Goal: Transaction & Acquisition: Complete application form

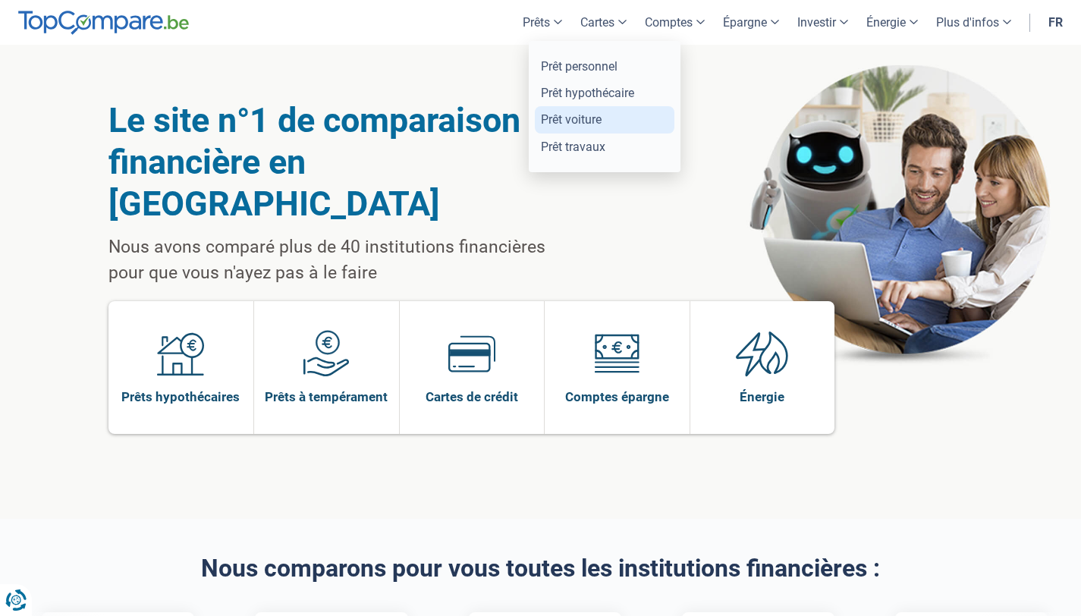
click at [573, 124] on link "Prêt voiture" at bounding box center [605, 119] width 140 height 27
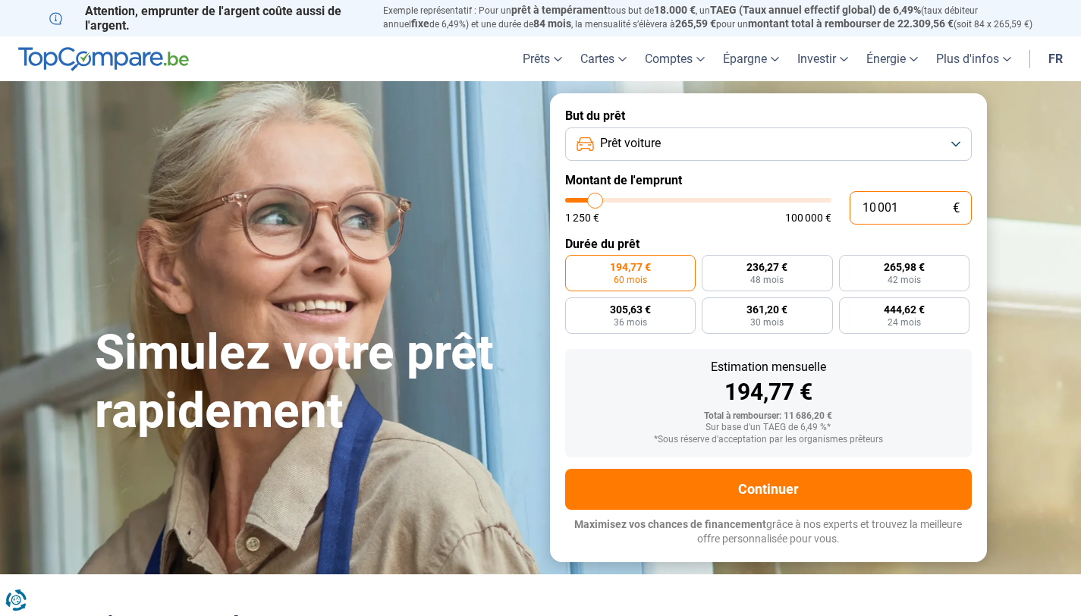
drag, startPoint x: 902, startPoint y: 206, endPoint x: 843, endPoint y: 205, distance: 59.2
click at [843, 205] on div "10 001 € 1 250 € 100 000 €" at bounding box center [768, 207] width 406 height 33
type input "2"
type input "1250"
type input "26"
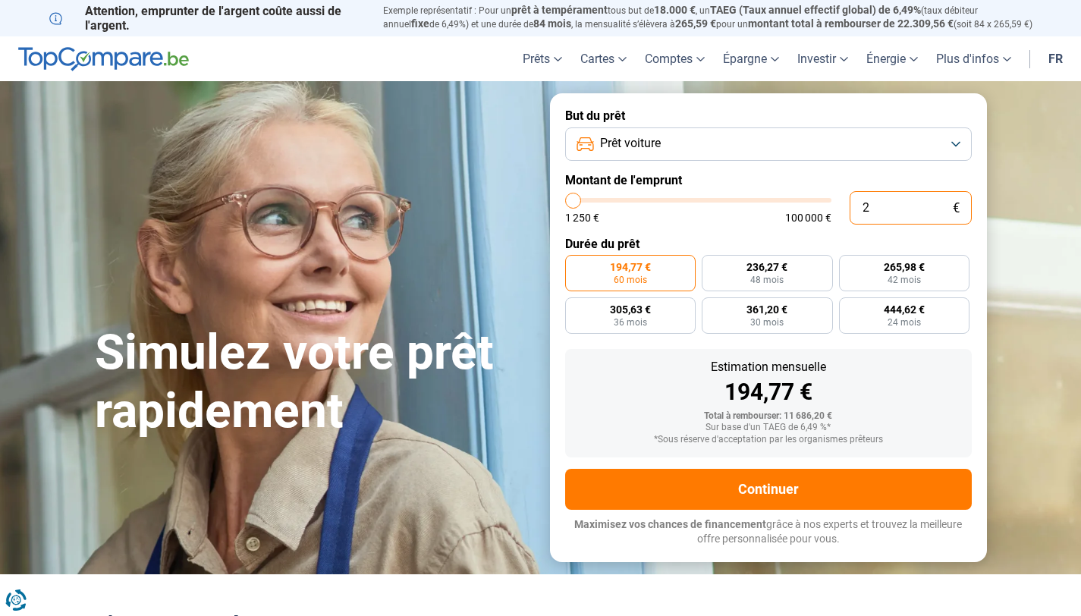
type input "1250"
type input "269"
type input "1250"
type input "2 699"
type input "2750"
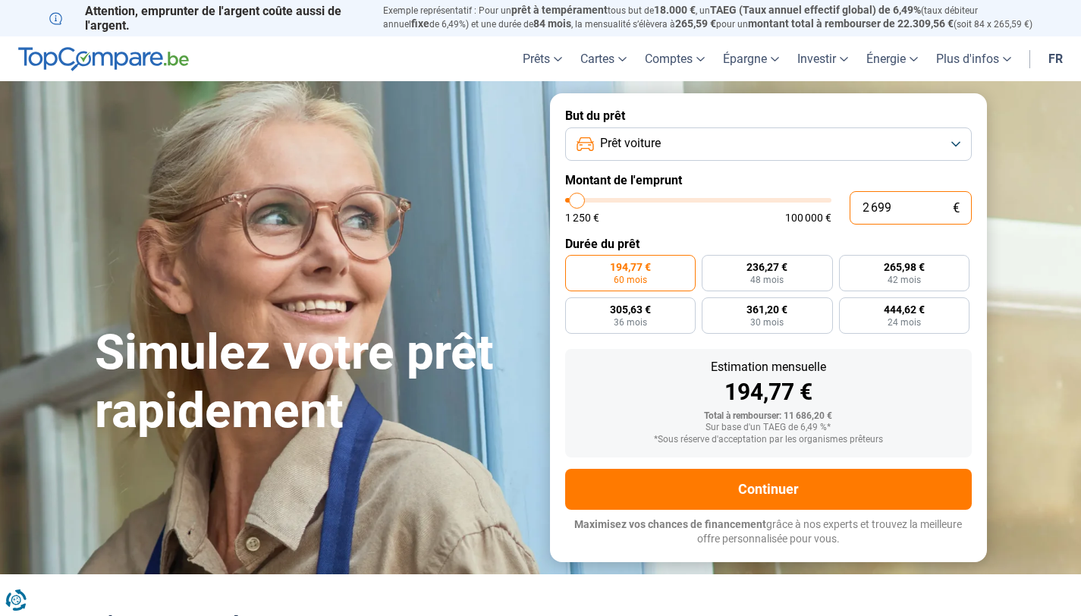
type input "26 999"
type input "27000"
radio input "false"
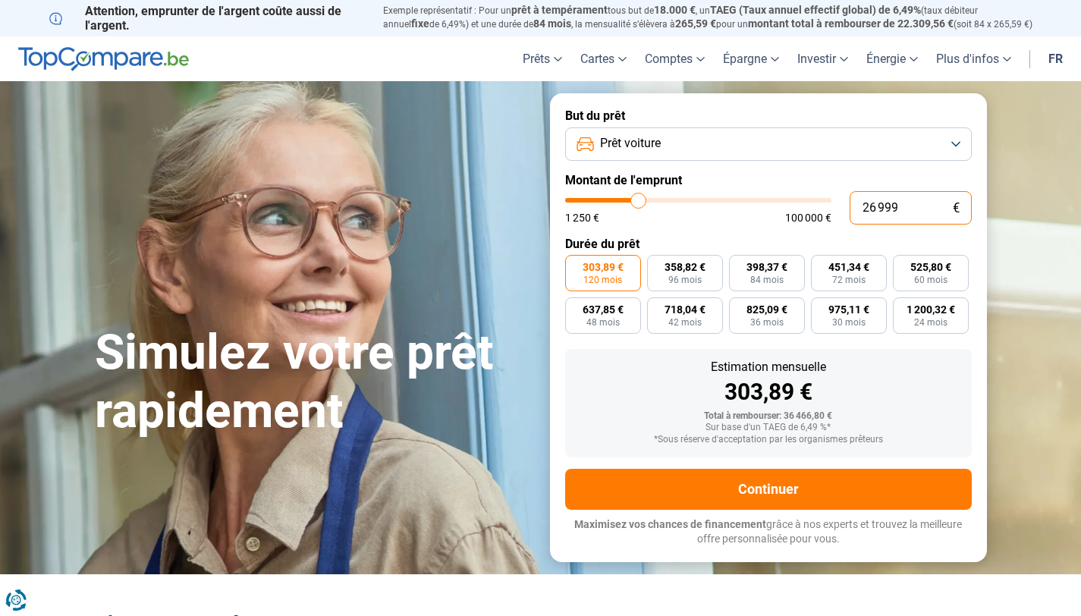
type input "26 999"
click at [743, 230] on form "But du prêt Prêt voiture Montant de l'emprunt 26 999 € 1 250 € 100 000 € Durée …" at bounding box center [768, 327] width 437 height 468
click at [872, 155] on button "Prêt voiture" at bounding box center [768, 143] width 406 height 33
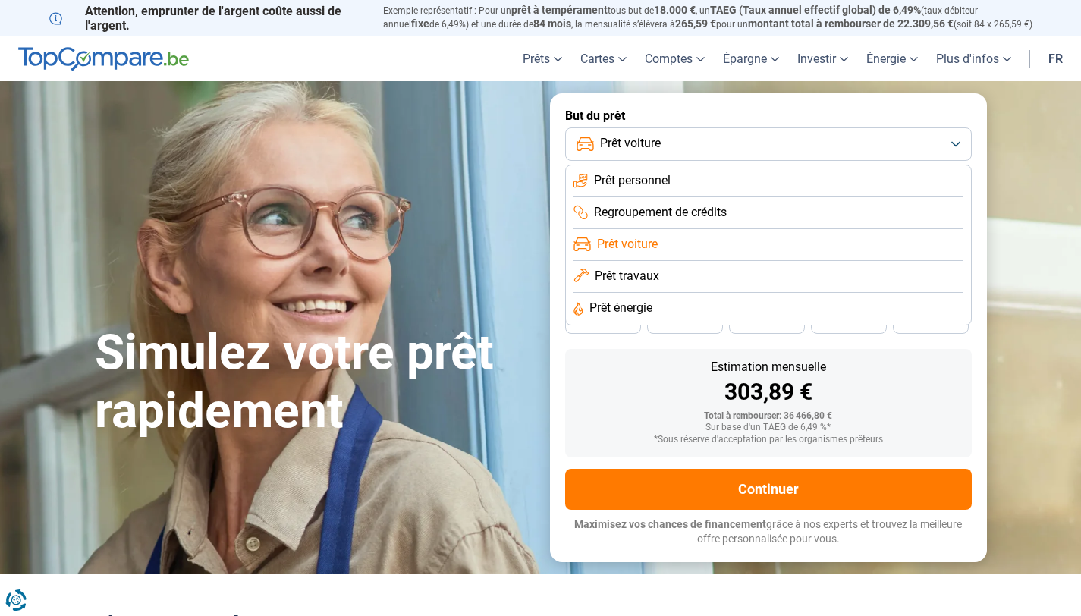
click at [871, 105] on form "But du prêt Prêt voiture Prêt personnel Regroupement de crédits Prêt voiture Pr…" at bounding box center [768, 327] width 437 height 468
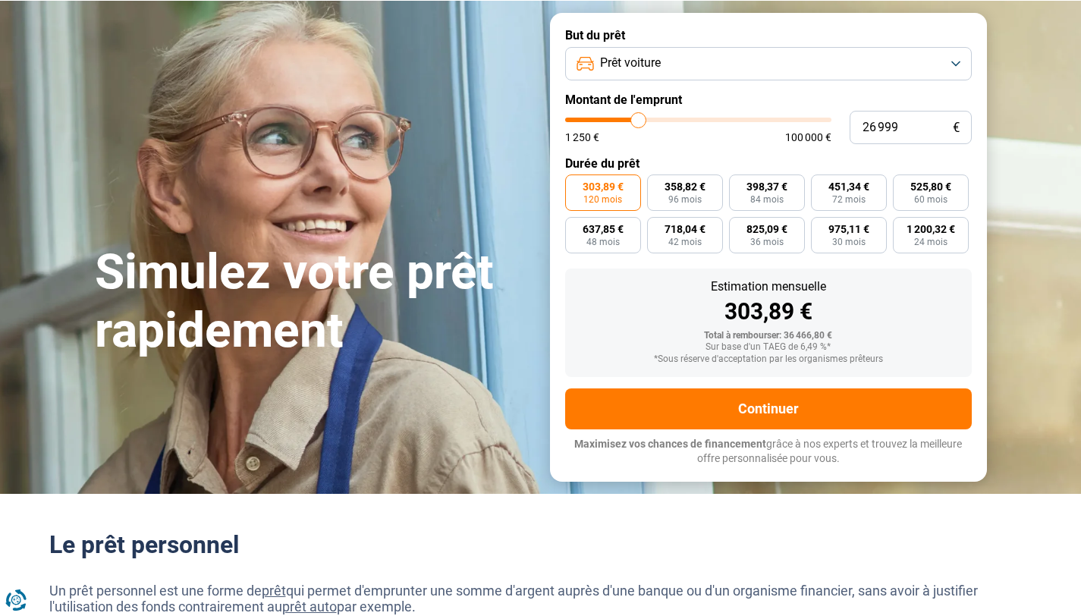
scroll to position [64, 0]
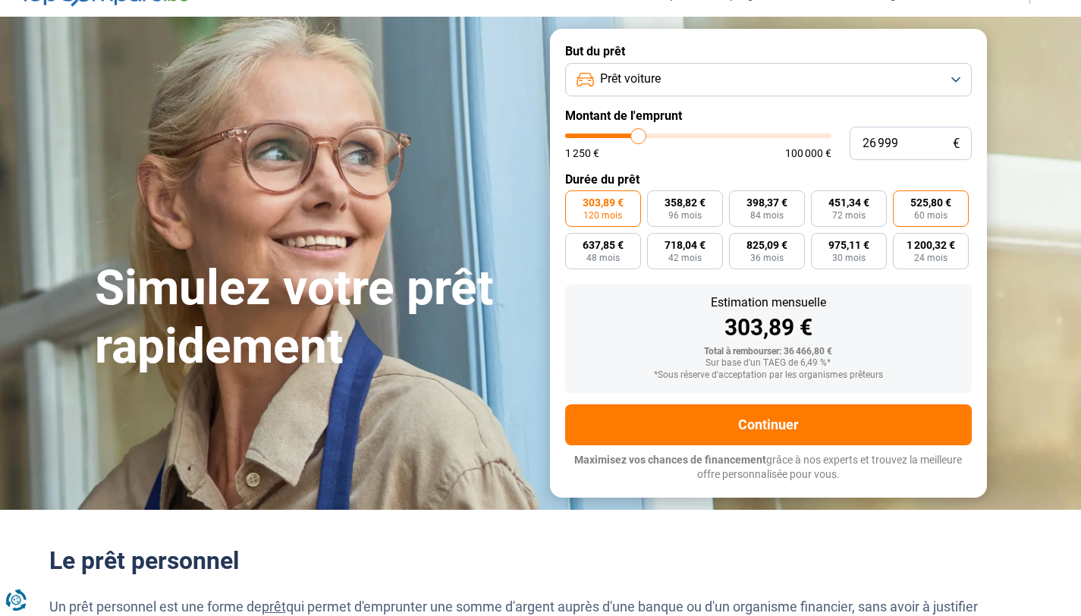
click at [919, 221] on label "525,80 € 60 mois" at bounding box center [931, 208] width 76 height 36
click at [902, 200] on input "525,80 € 60 mois" at bounding box center [898, 195] width 10 height 10
radio input "true"
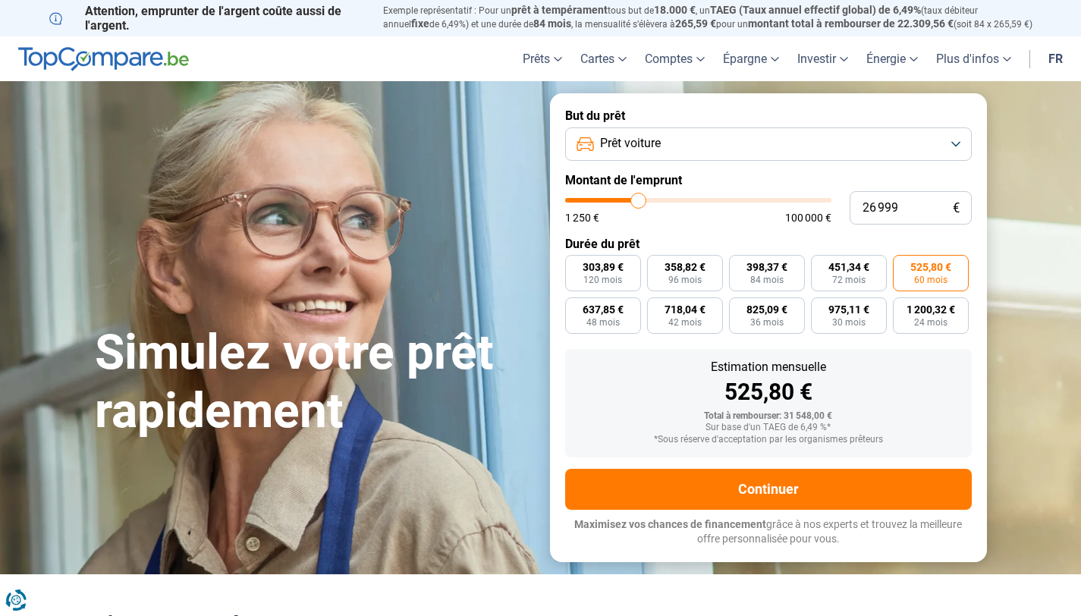
click at [870, 237] on label "Durée du prêt" at bounding box center [768, 244] width 406 height 14
drag, startPoint x: 896, startPoint y: 205, endPoint x: 821, endPoint y: 203, distance: 75.8
click at [821, 203] on div "26 999 € 1 250 € 100 000 €" at bounding box center [768, 207] width 406 height 33
type input "27000"
radio input "false"
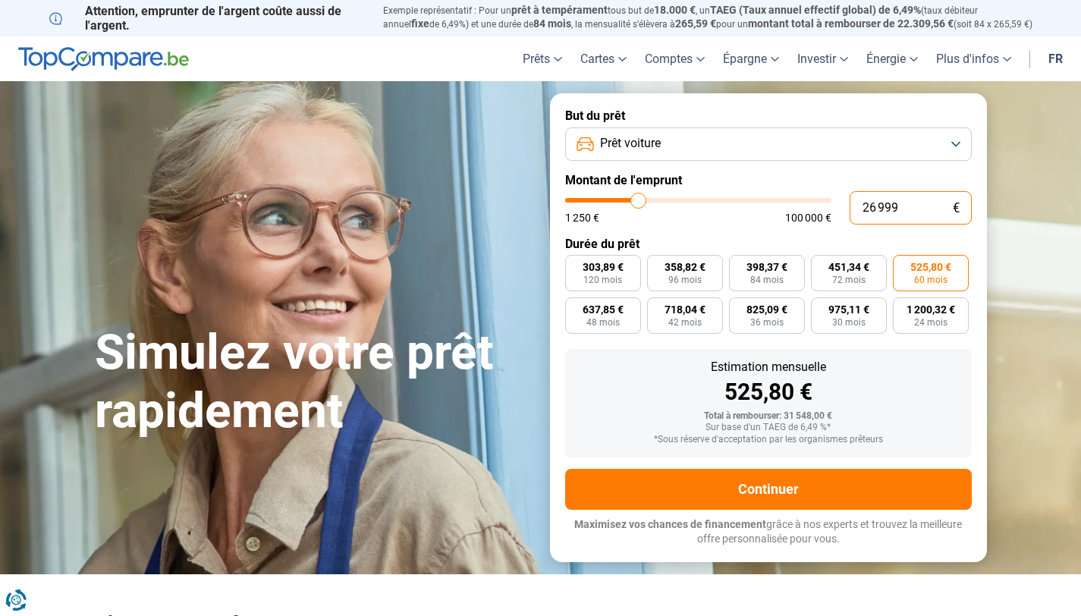
radio input "true"
type input "1"
type input "1250"
type input "18"
type input "1250"
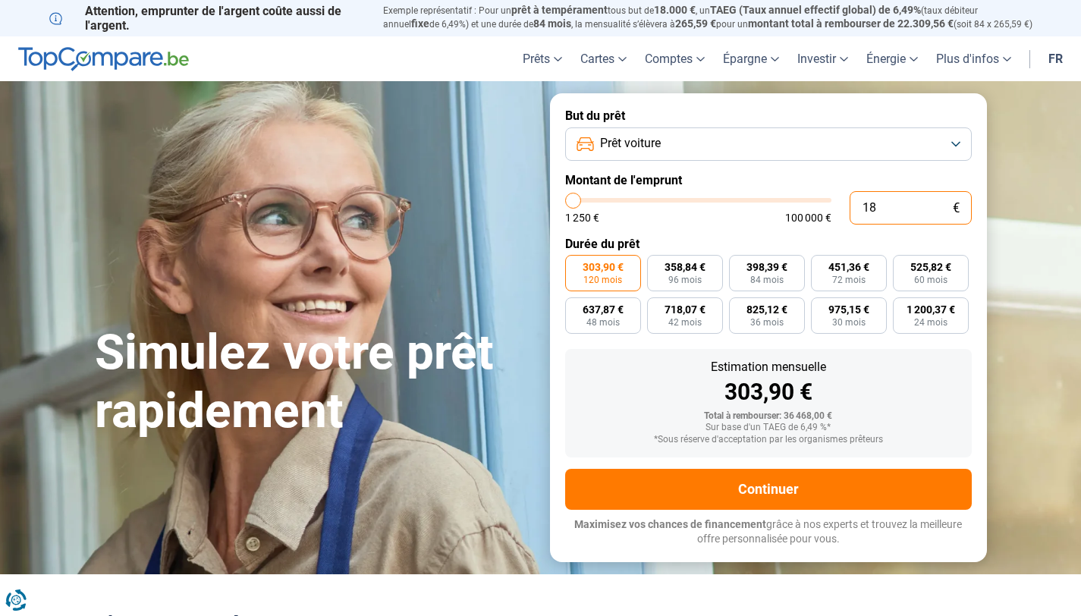
type input "185"
type input "1250"
type input "1 850"
type input "1750"
type input "18 500"
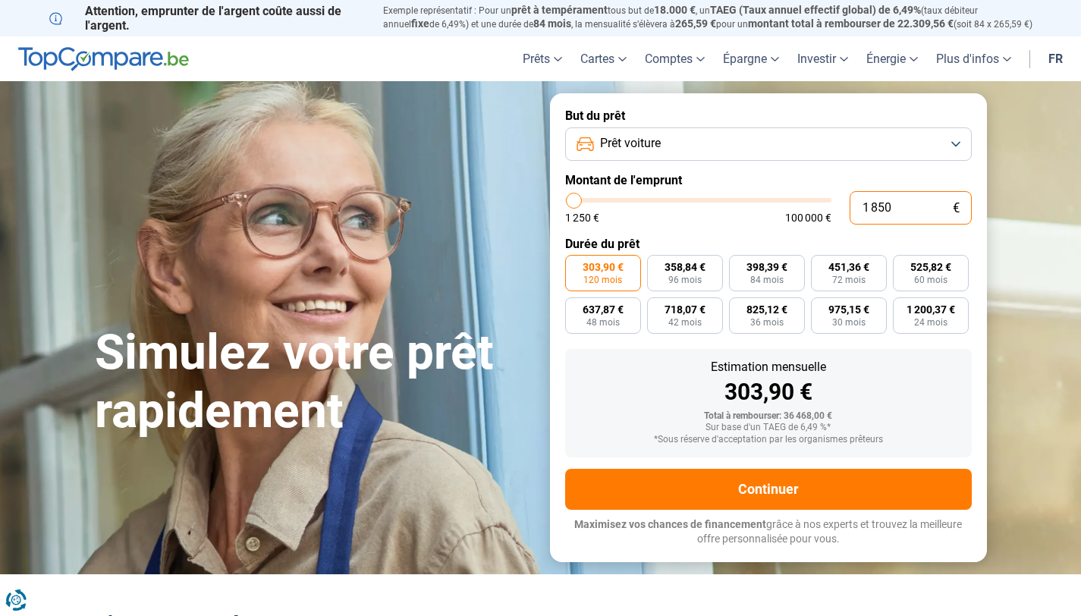
type input "18500"
type input "18 500"
radio input "true"
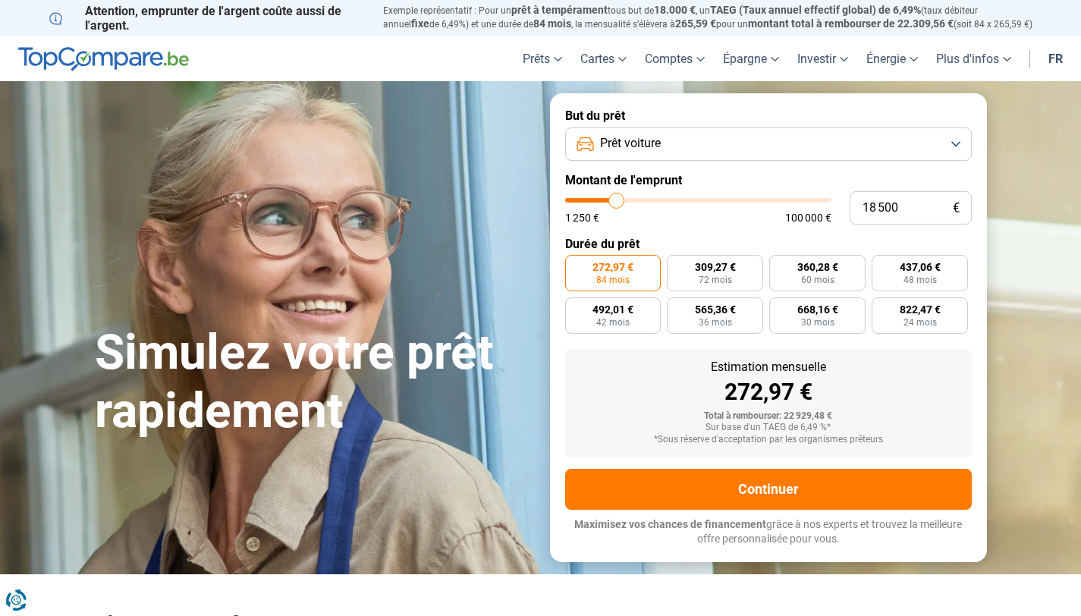
click at [740, 239] on label "Durée du prêt" at bounding box center [768, 244] width 406 height 14
click at [843, 283] on label "360,28 € 60 mois" at bounding box center [817, 273] width 96 height 36
click at [779, 265] on input "360,28 € 60 mois" at bounding box center [774, 260] width 10 height 10
radio input "true"
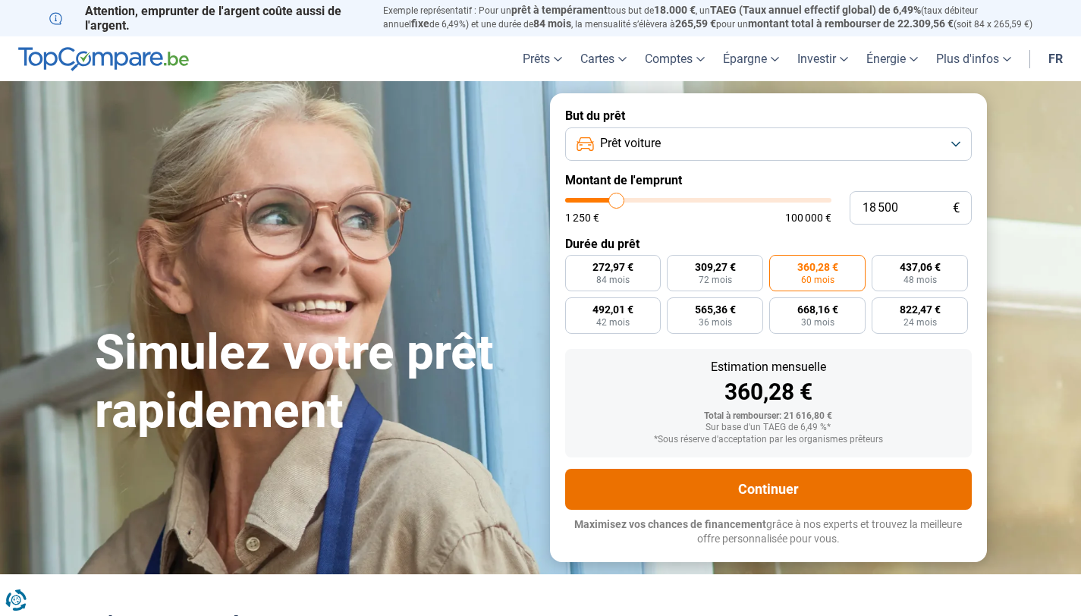
click at [795, 492] on button "Continuer" at bounding box center [768, 489] width 406 height 41
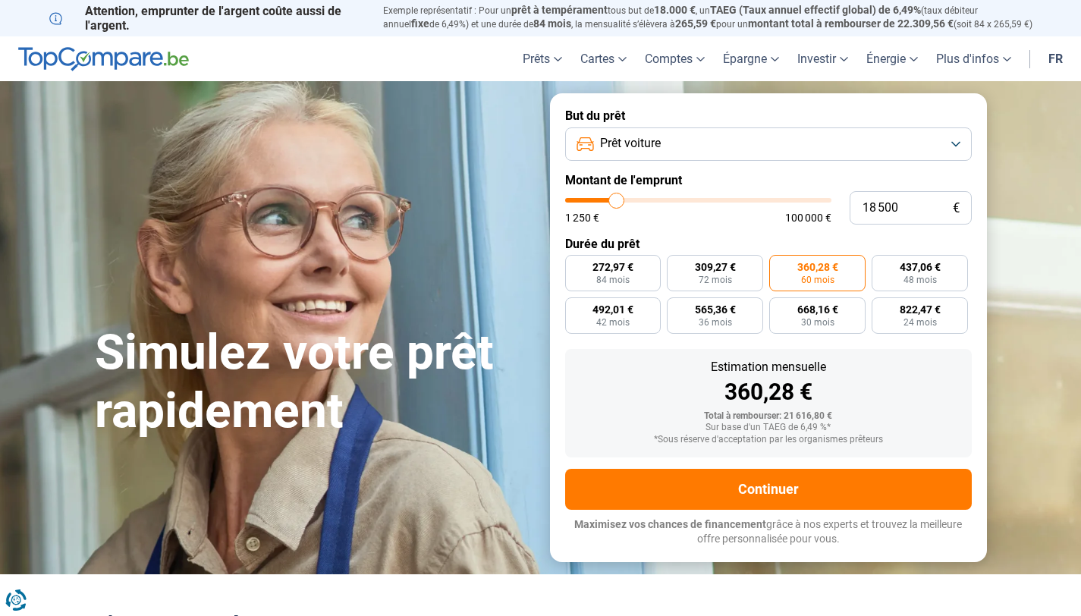
click at [117, 46] on header "Prêts Prêt personnel Prêt hypothécaire Prêt voiture Prêt travaux Cartes Cartes …" at bounding box center [540, 58] width 1081 height 45
click at [117, 55] on img at bounding box center [103, 59] width 171 height 24
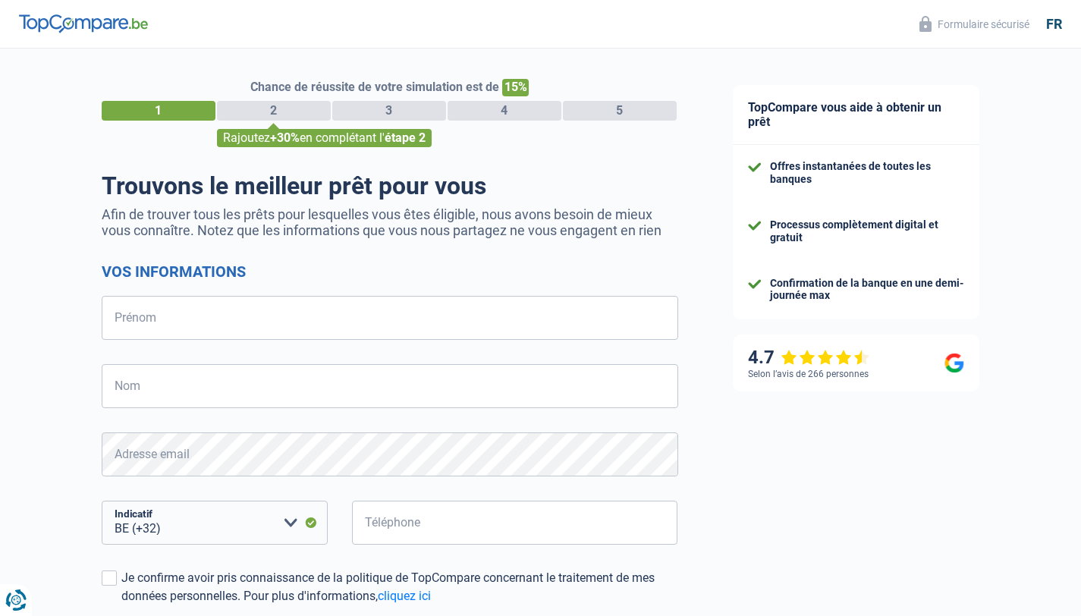
select select "32"
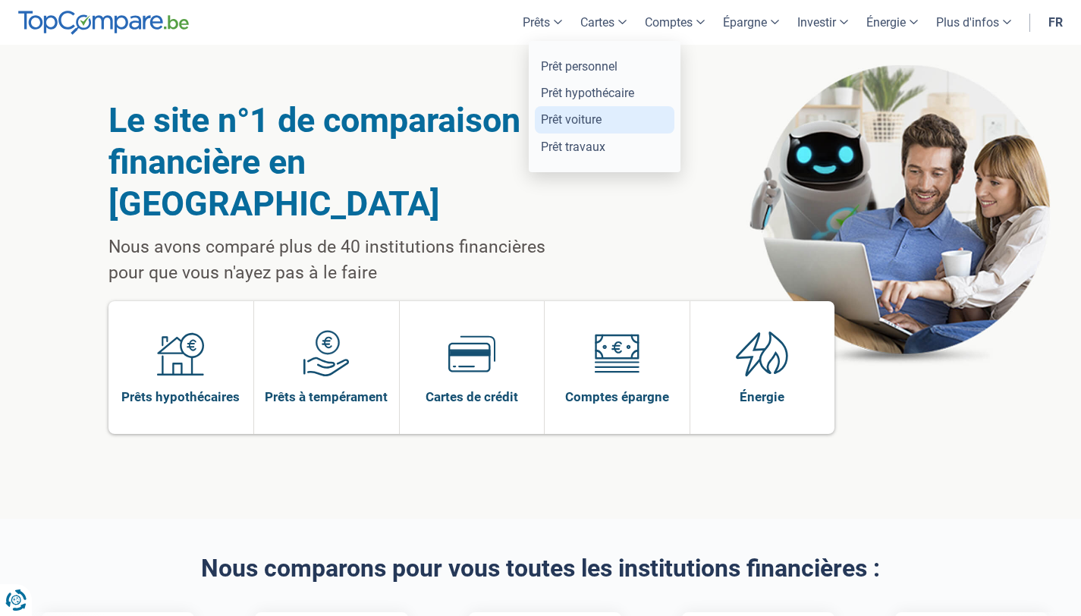
click at [573, 115] on link "Prêt voiture" at bounding box center [605, 119] width 140 height 27
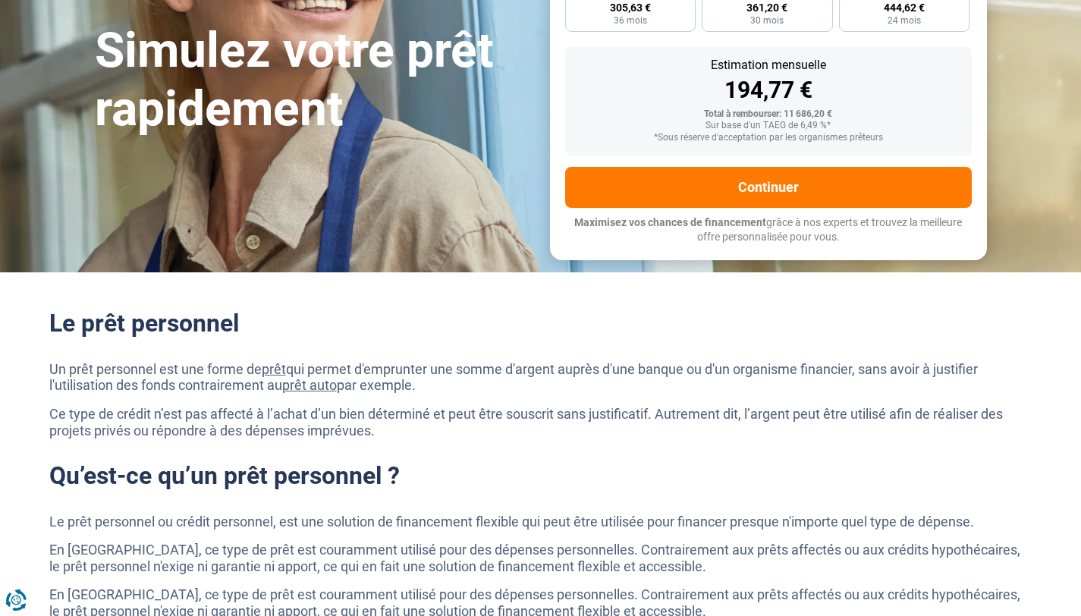
scroll to position [224, 0]
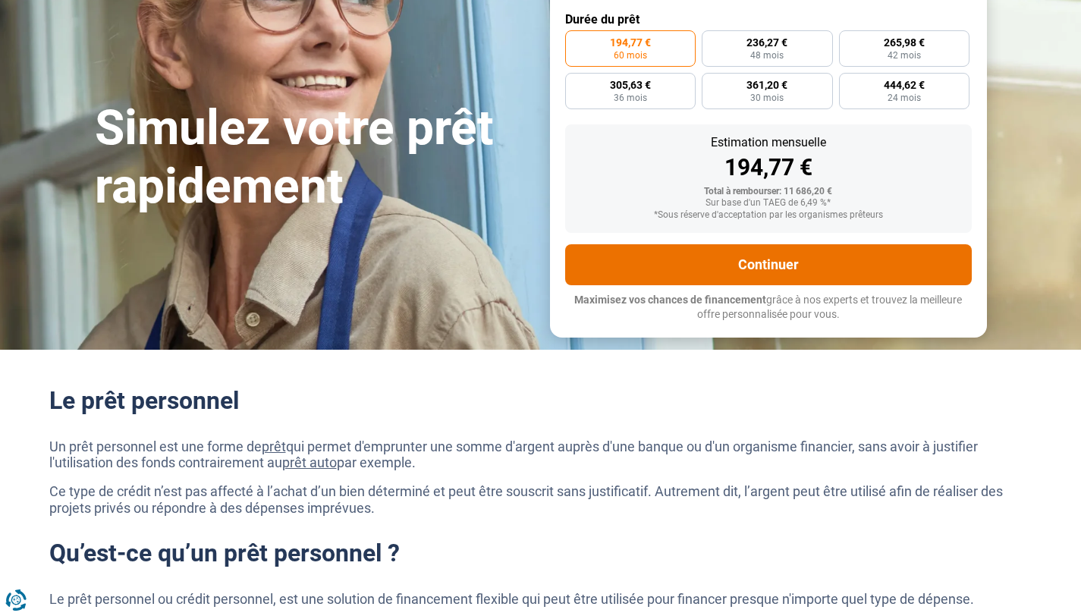
click at [720, 269] on button "Continuer" at bounding box center [768, 264] width 406 height 41
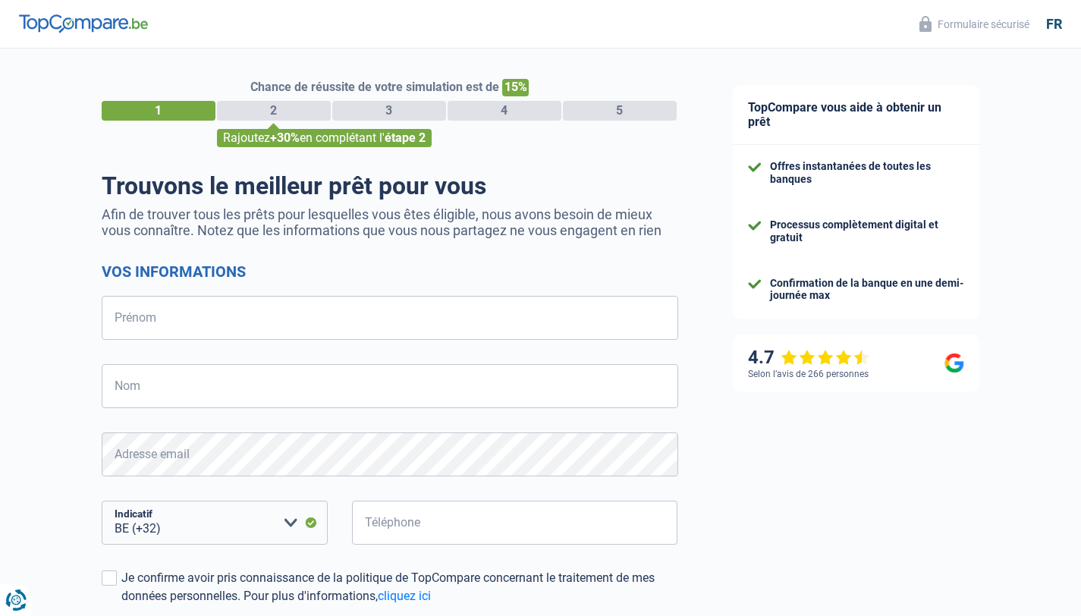
select select "32"
click at [105, 15] on img at bounding box center [83, 23] width 129 height 18
click at [100, 20] on img at bounding box center [83, 23] width 129 height 18
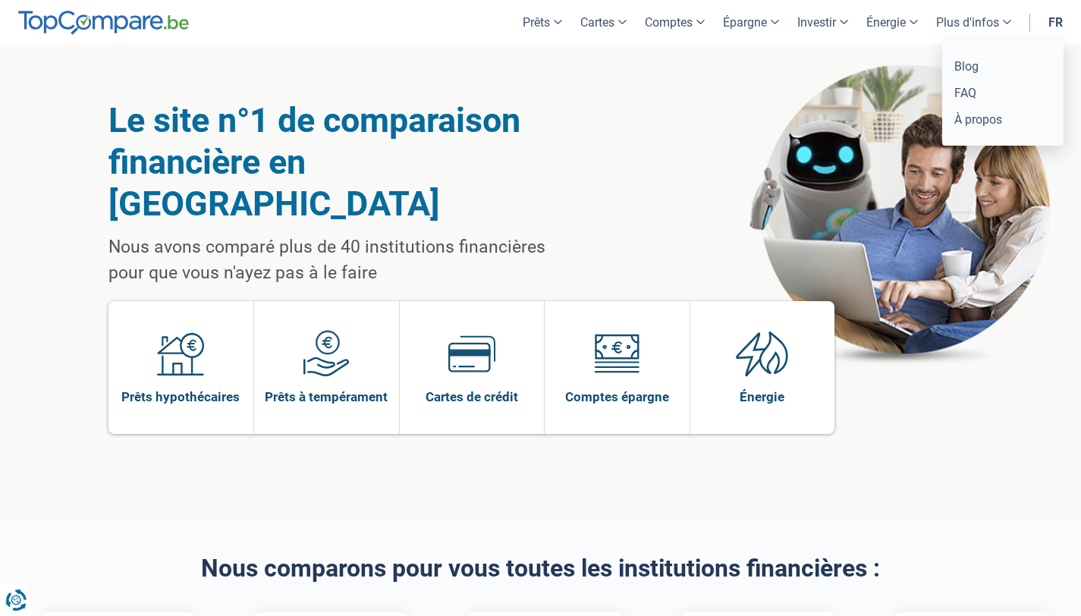
click at [995, 27] on link "Plus d'infos" at bounding box center [973, 22] width 93 height 45
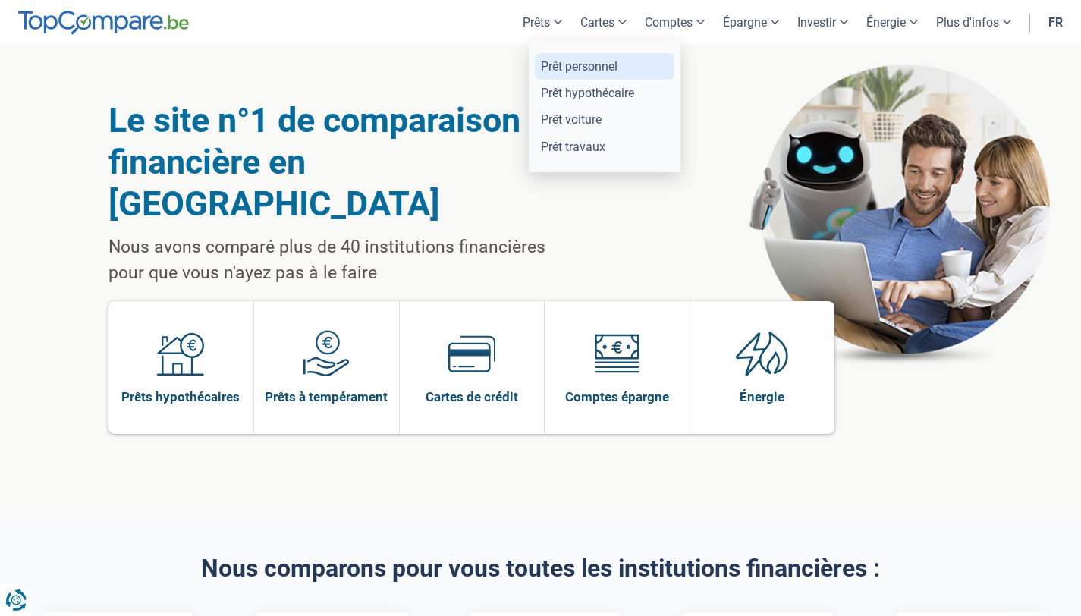
click at [567, 56] on link "Prêt personnel" at bounding box center [605, 66] width 140 height 27
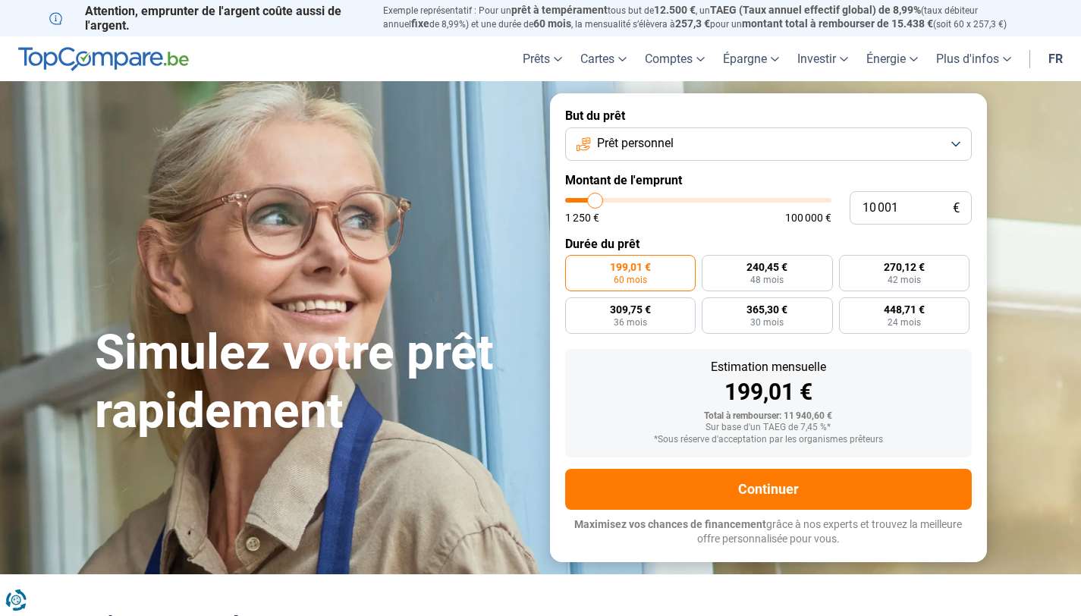
click at [751, 133] on button "Prêt personnel" at bounding box center [768, 143] width 406 height 33
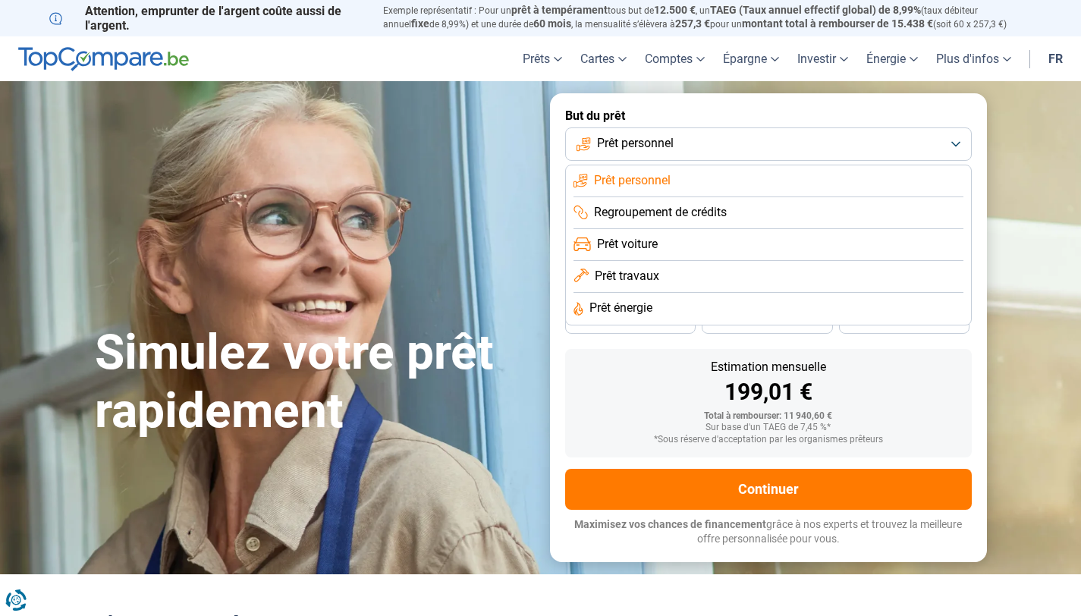
click at [737, 102] on form "But du prêt Prêt personnel Prêt personnel Regroupement de crédits Prêt voiture …" at bounding box center [768, 327] width 437 height 468
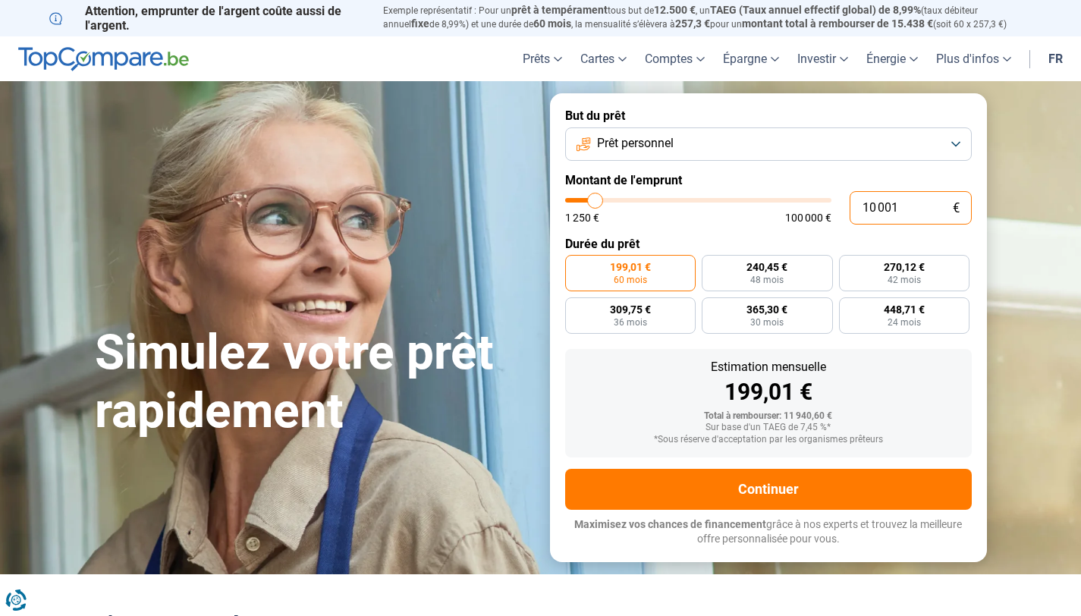
drag, startPoint x: 899, startPoint y: 202, endPoint x: 853, endPoint y: 202, distance: 46.3
click at [853, 202] on input "10 001" at bounding box center [910, 207] width 122 height 33
type input "2"
type input "1250"
type input "26"
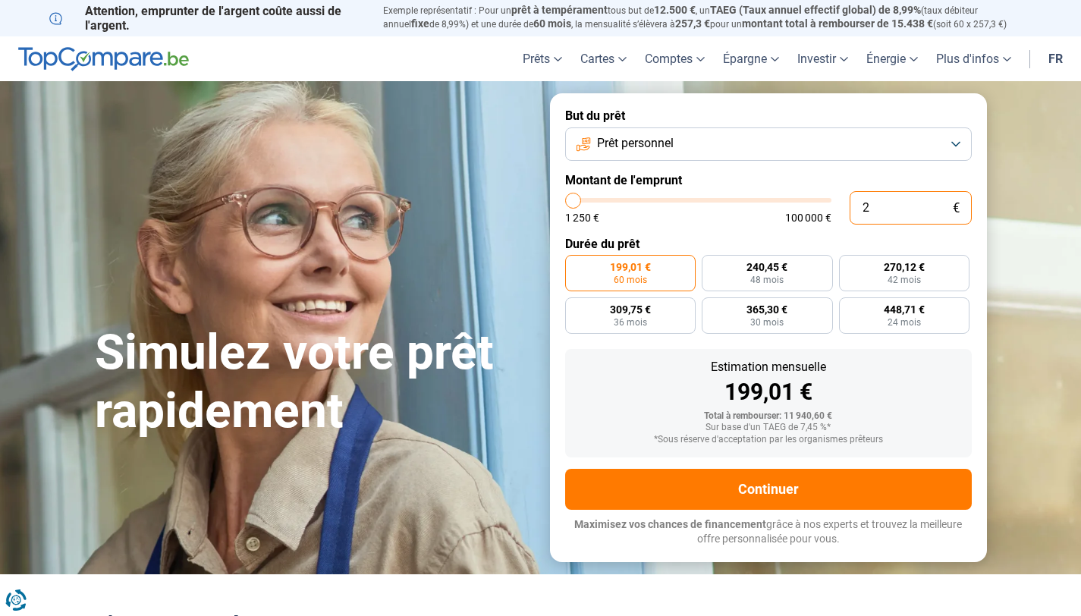
type input "1250"
type input "269"
type input "1250"
type input "2 699"
type input "2750"
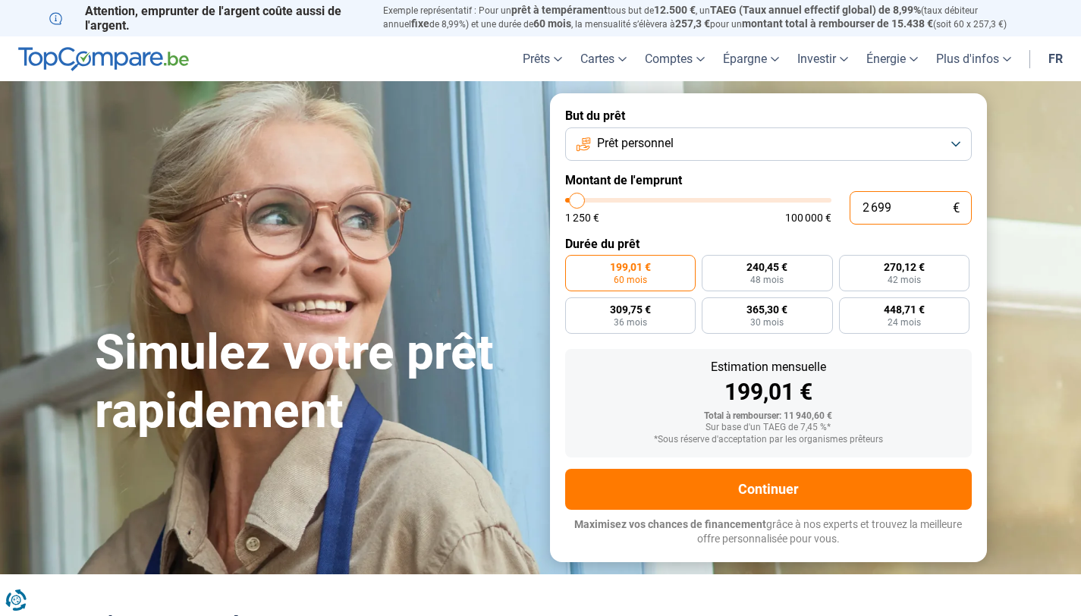
type input "26 999"
type input "27000"
type input "26 999"
type input "27000"
radio input "false"
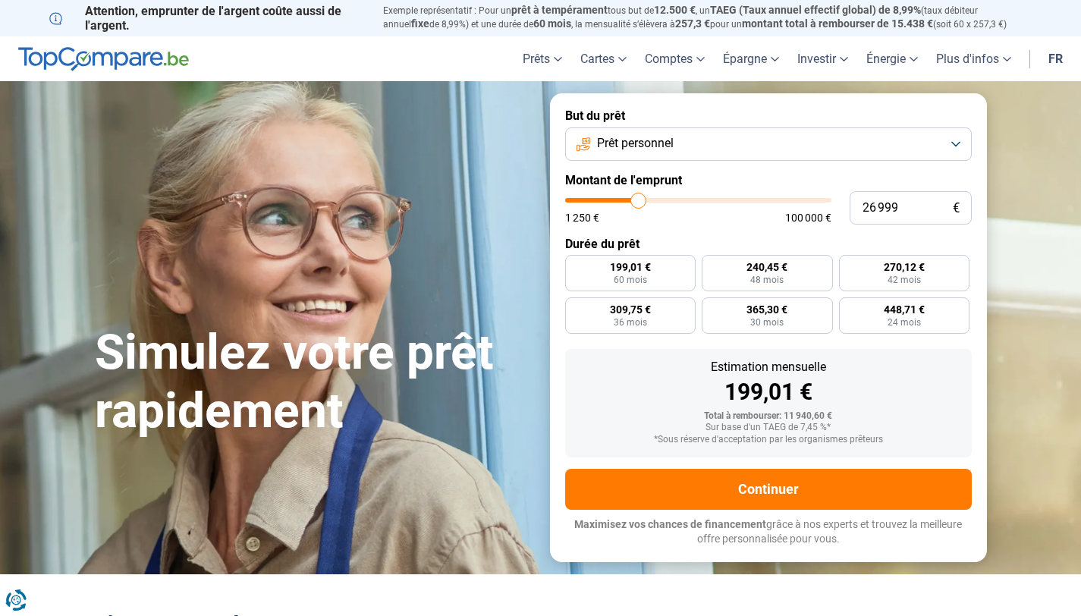
click at [684, 219] on div "1 250 € 100 000 €" at bounding box center [698, 217] width 266 height 11
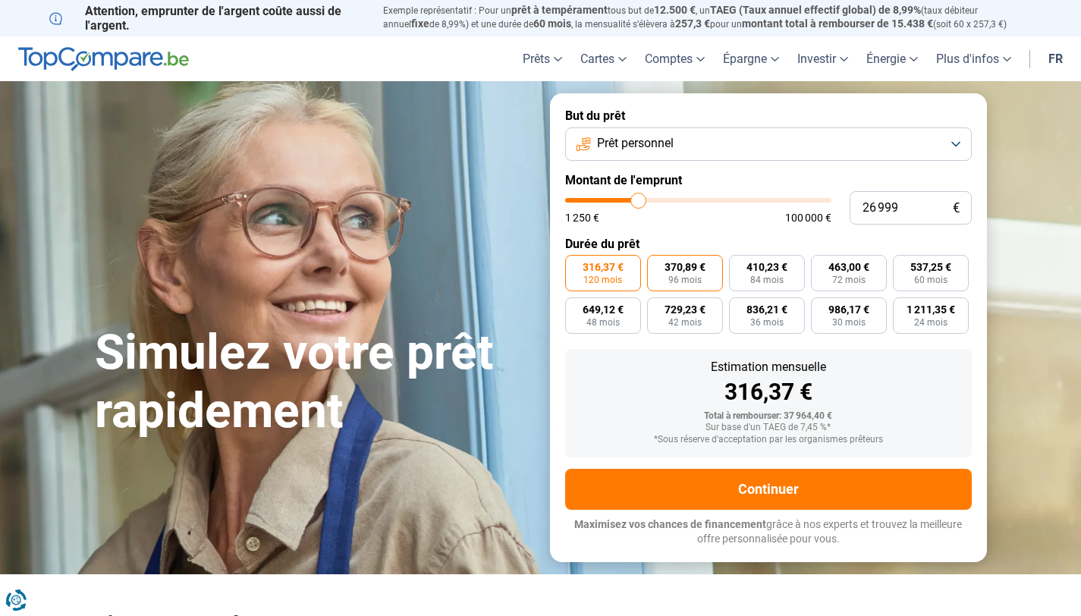
click at [694, 278] on span "96 mois" at bounding box center [684, 279] width 33 height 9
click at [657, 265] on input "370,89 € 96 mois" at bounding box center [652, 260] width 10 height 10
radio input "true"
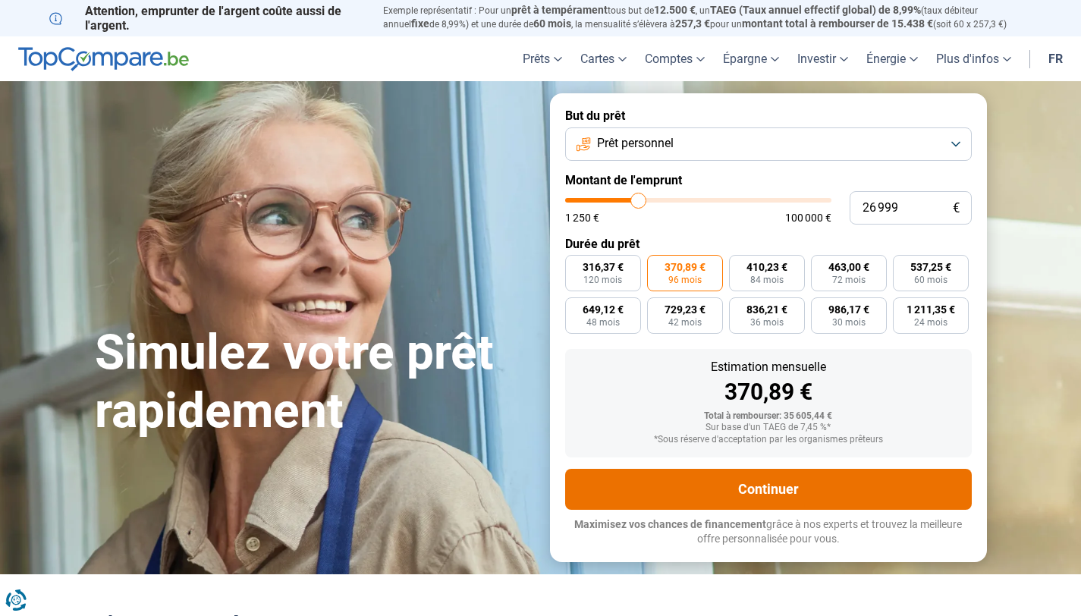
click at [826, 494] on button "Continuer" at bounding box center [768, 489] width 406 height 41
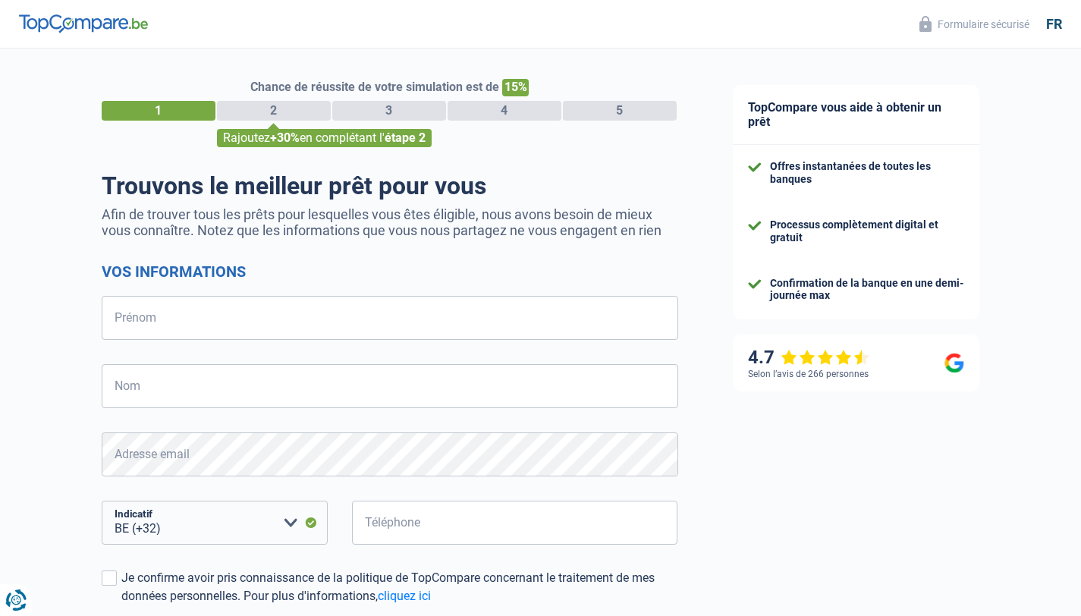
select select "32"
click at [286, 114] on div "2" at bounding box center [274, 111] width 114 height 20
click at [335, 328] on input "Prénom" at bounding box center [390, 318] width 576 height 44
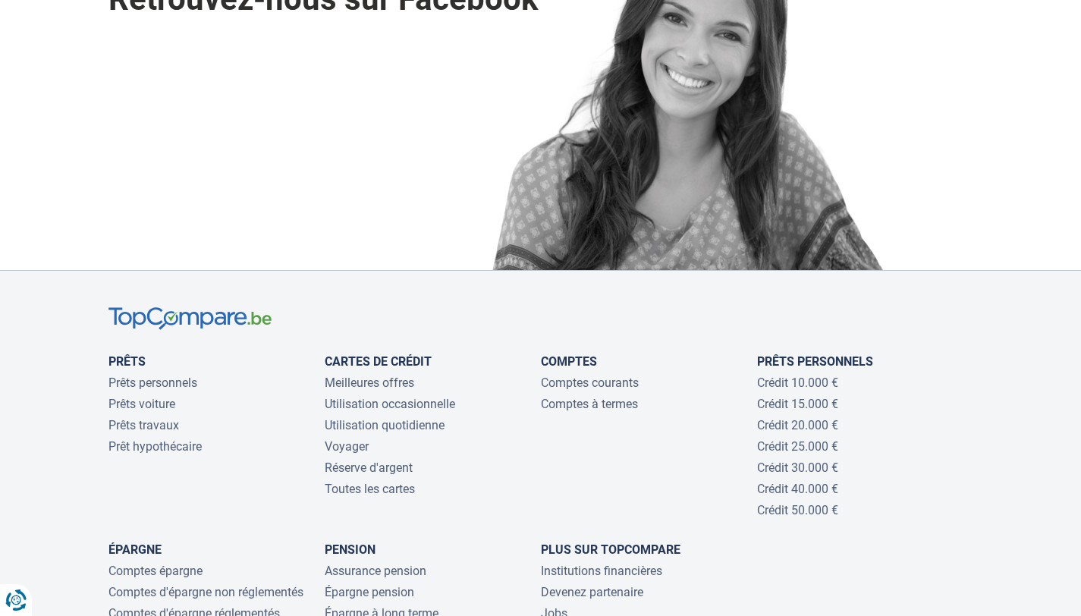
scroll to position [1747, 0]
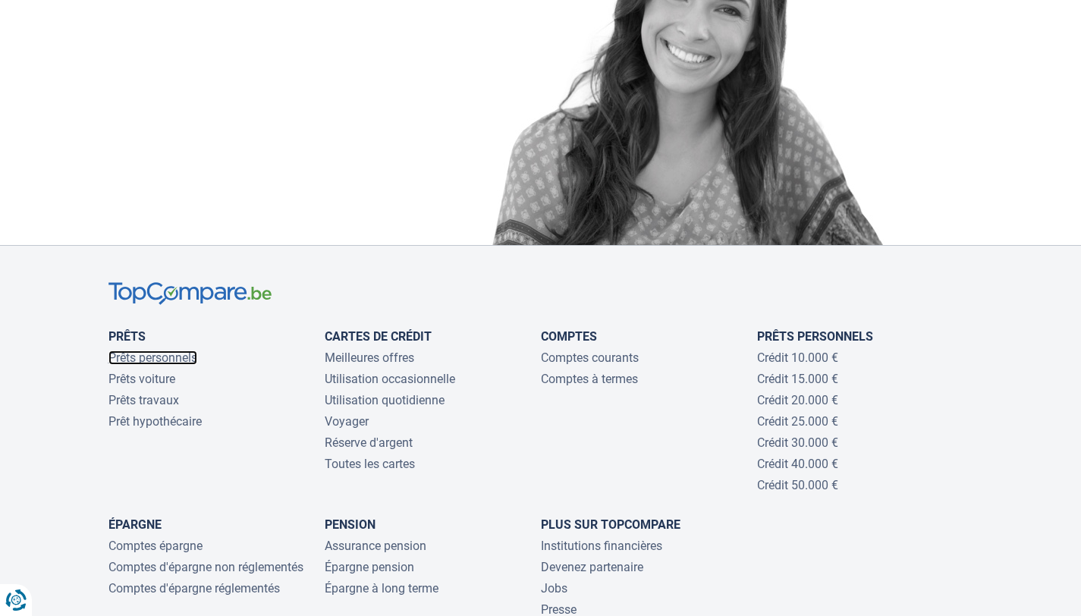
click at [175, 350] on link "Prêts personnels" at bounding box center [152, 357] width 89 height 14
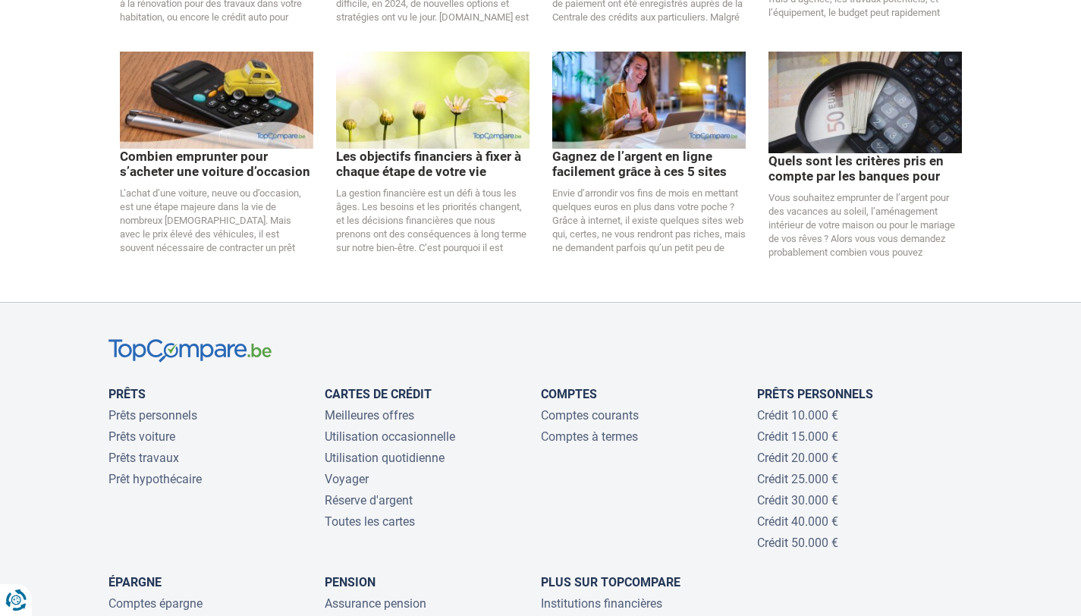
scroll to position [3378, 0]
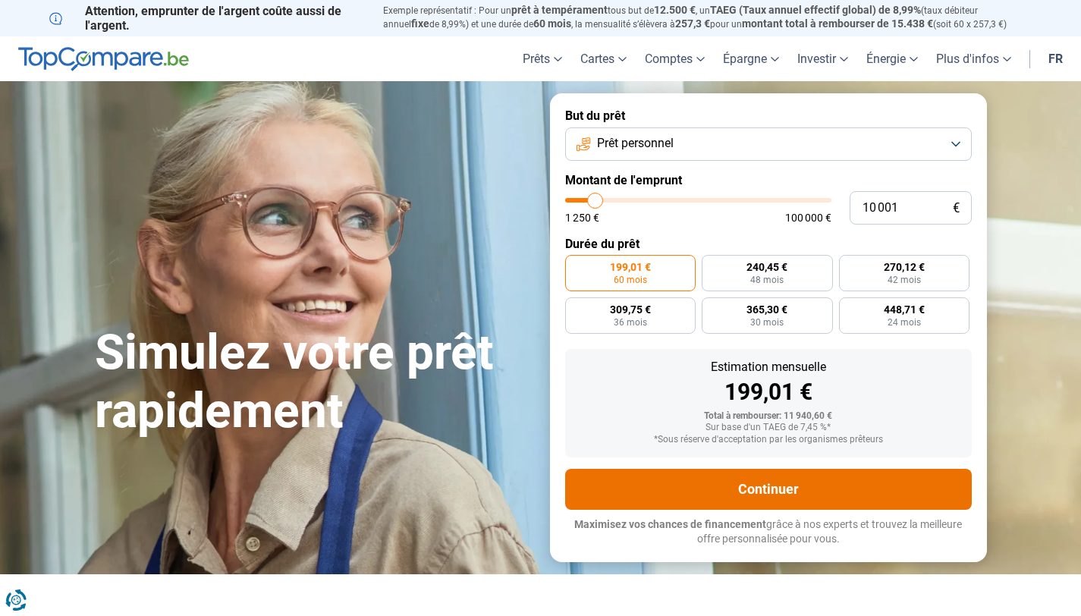
click at [869, 482] on button "Continuer" at bounding box center [768, 489] width 406 height 41
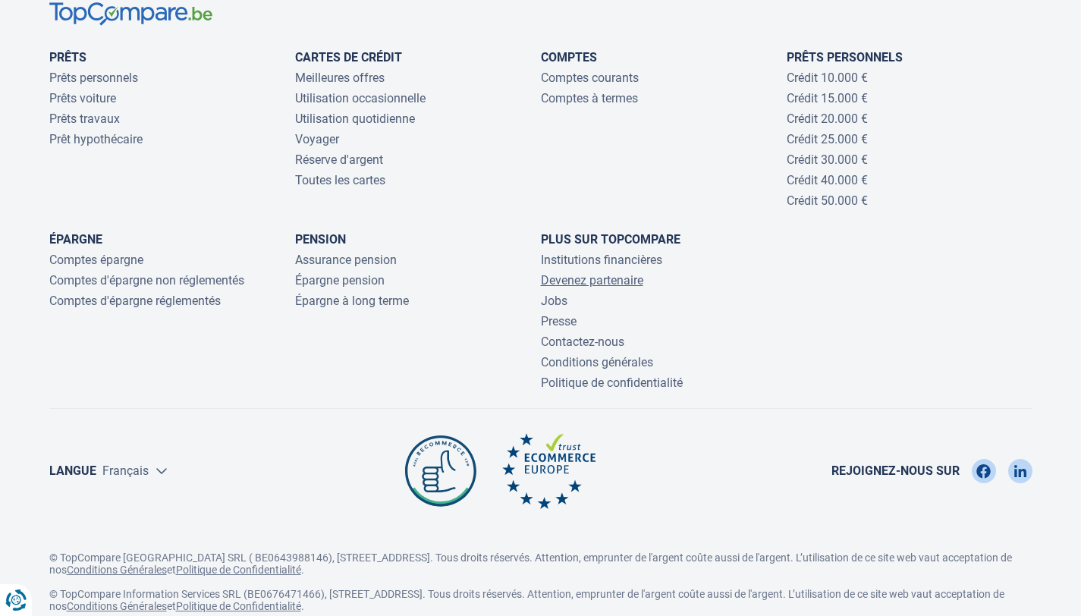
scroll to position [5013, 0]
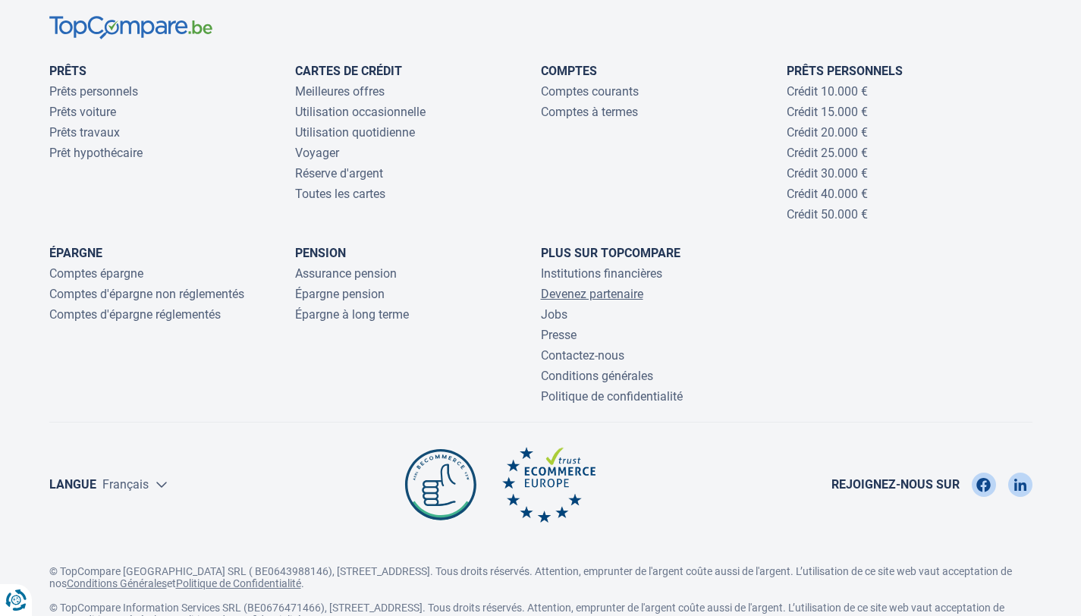
click at [629, 301] on link "Devenez partenaire" at bounding box center [592, 294] width 102 height 14
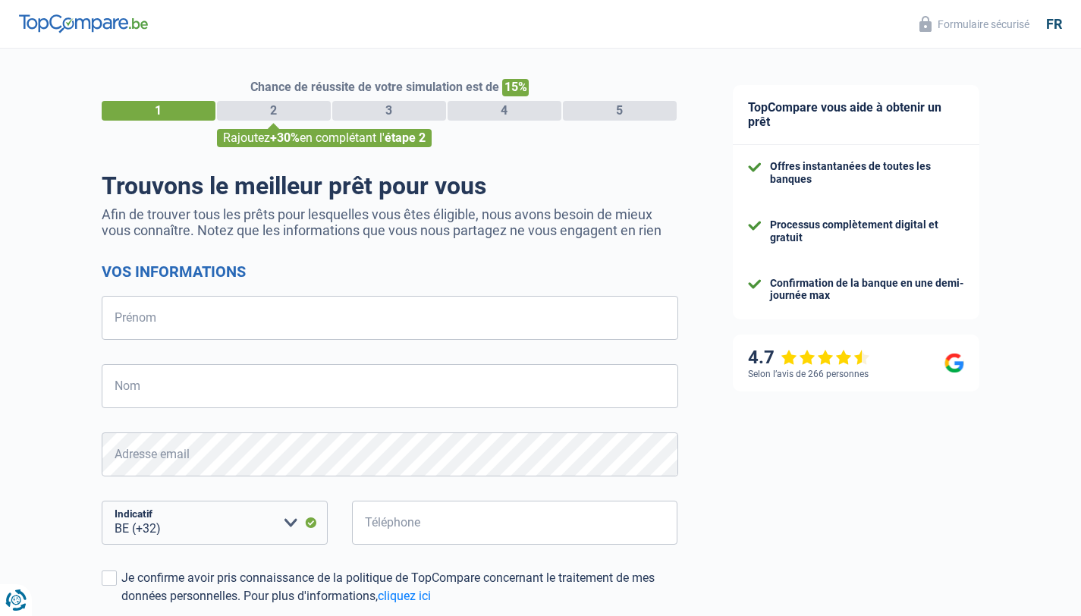
select select "32"
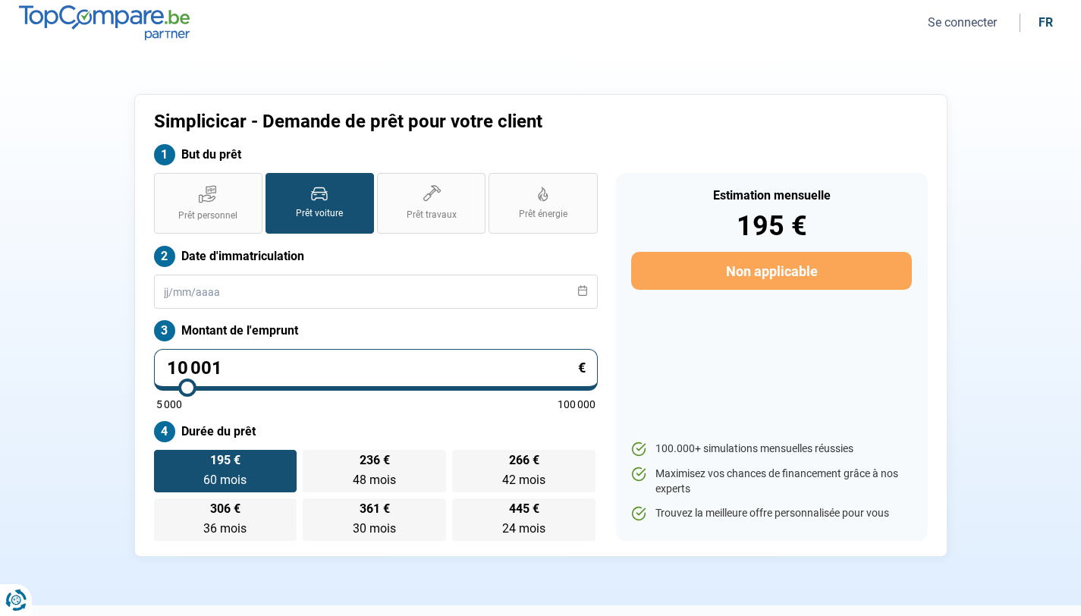
click at [952, 30] on button "Se connecter" at bounding box center [962, 22] width 78 height 16
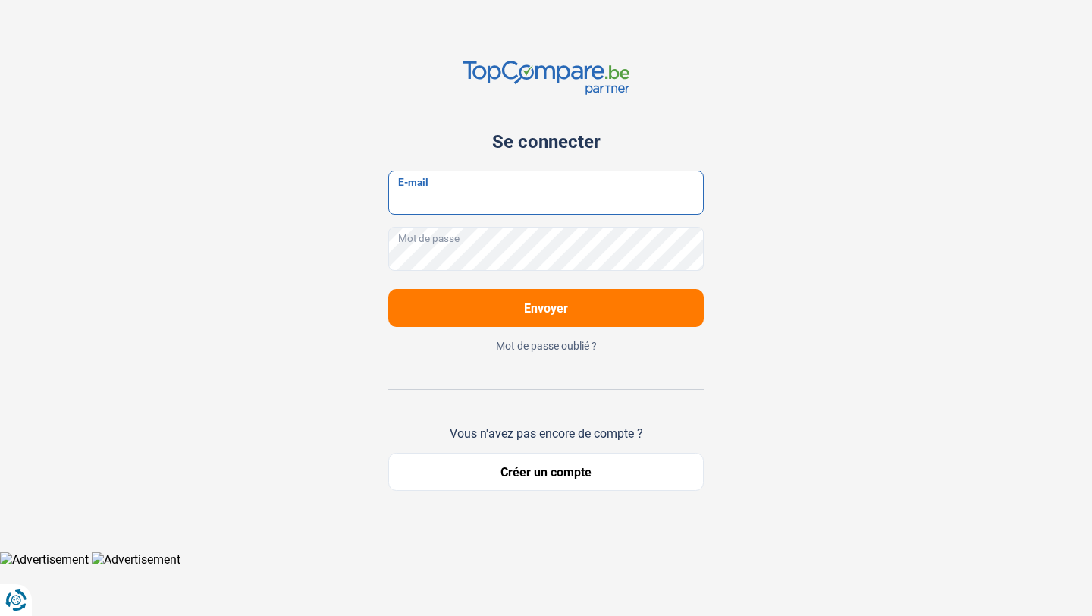
click at [625, 196] on input "E-mail" at bounding box center [545, 193] width 315 height 44
click at [554, 206] on input "E-mail" at bounding box center [545, 193] width 315 height 44
click at [454, 310] on button "Envoyer" at bounding box center [545, 308] width 315 height 38
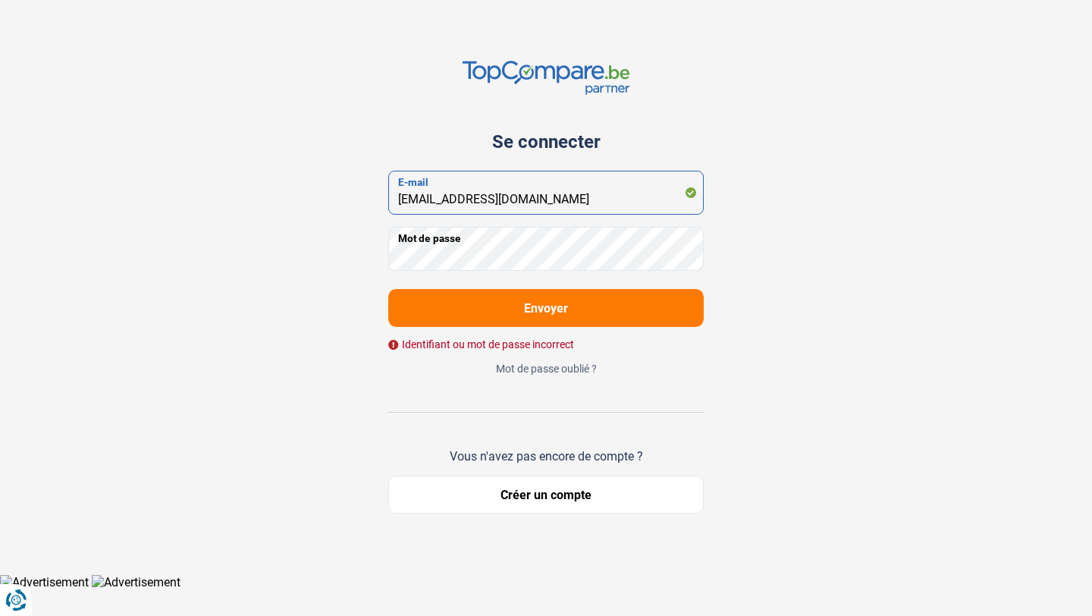
drag, startPoint x: 478, startPoint y: 199, endPoint x: 398, endPoint y: 189, distance: 80.2
click at [398, 192] on input "ldu.simplicicar@gmail.com" at bounding box center [545, 193] width 315 height 44
type input "mbe.simplicicar@gmail.com"
click at [573, 310] on button "Envoyer" at bounding box center [545, 308] width 315 height 38
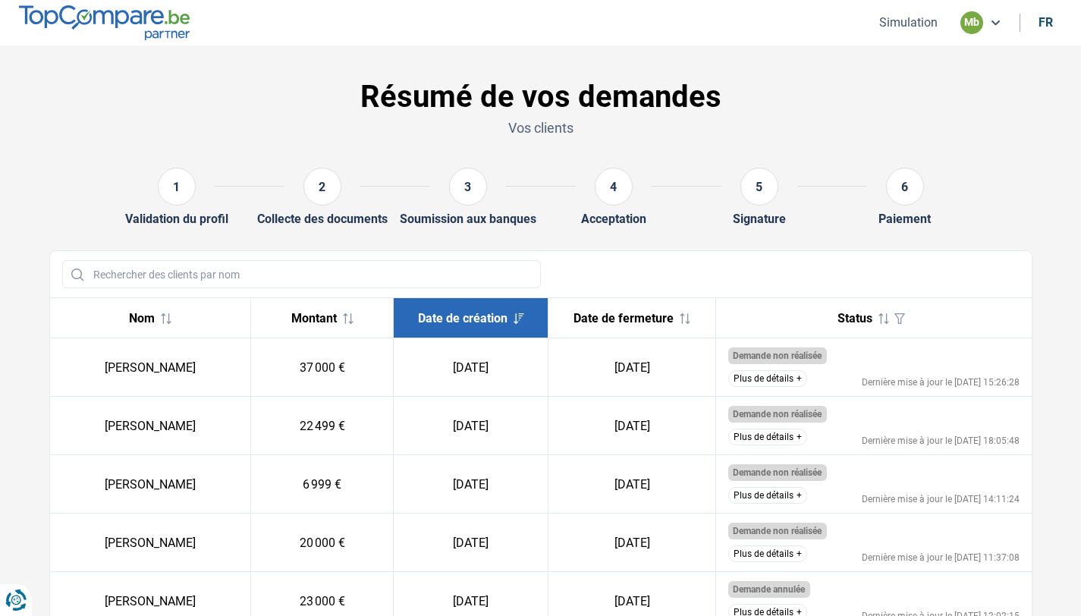
click at [894, 14] on button "Simulation" at bounding box center [907, 22] width 67 height 16
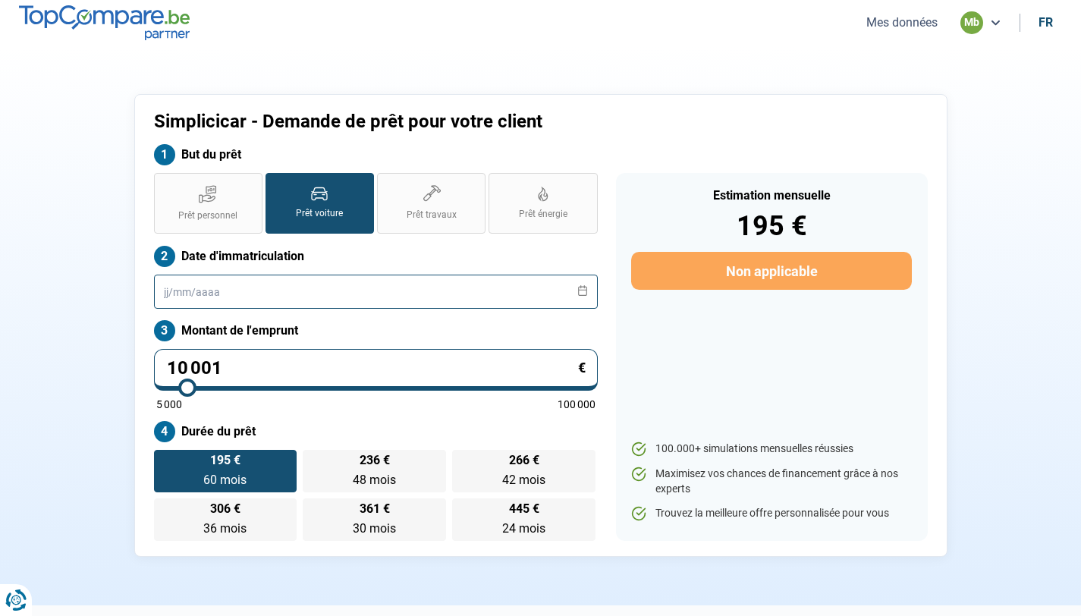
click at [292, 298] on input "text" at bounding box center [376, 292] width 444 height 34
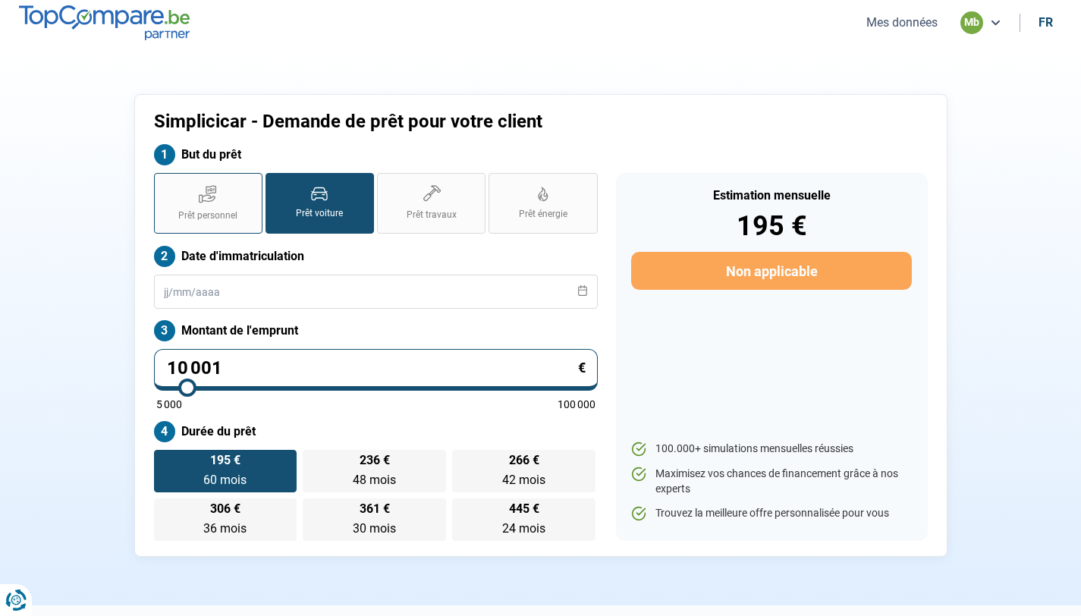
click at [194, 219] on span "Prêt personnel" at bounding box center [207, 215] width 59 height 13
click at [164, 183] on input "Prêt personnel" at bounding box center [159, 178] width 10 height 10
radio input "true"
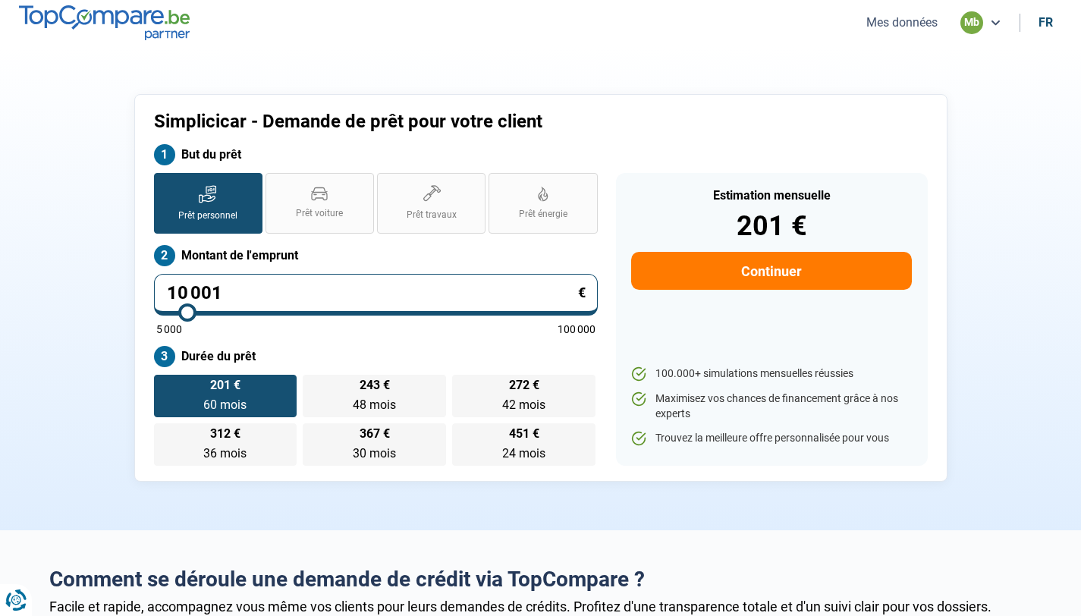
type input "64750"
click at [429, 311] on input "range" at bounding box center [375, 312] width 439 height 3
type input "64 750"
radio input "false"
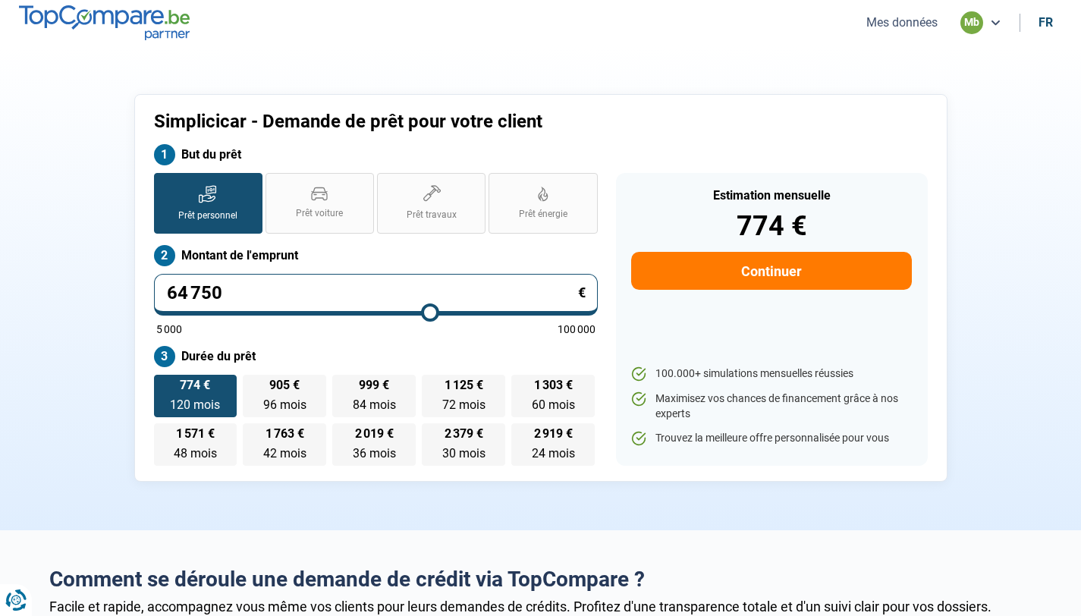
type input "64 250"
type input "64250"
type input "62 500"
type input "62500"
type input "59 000"
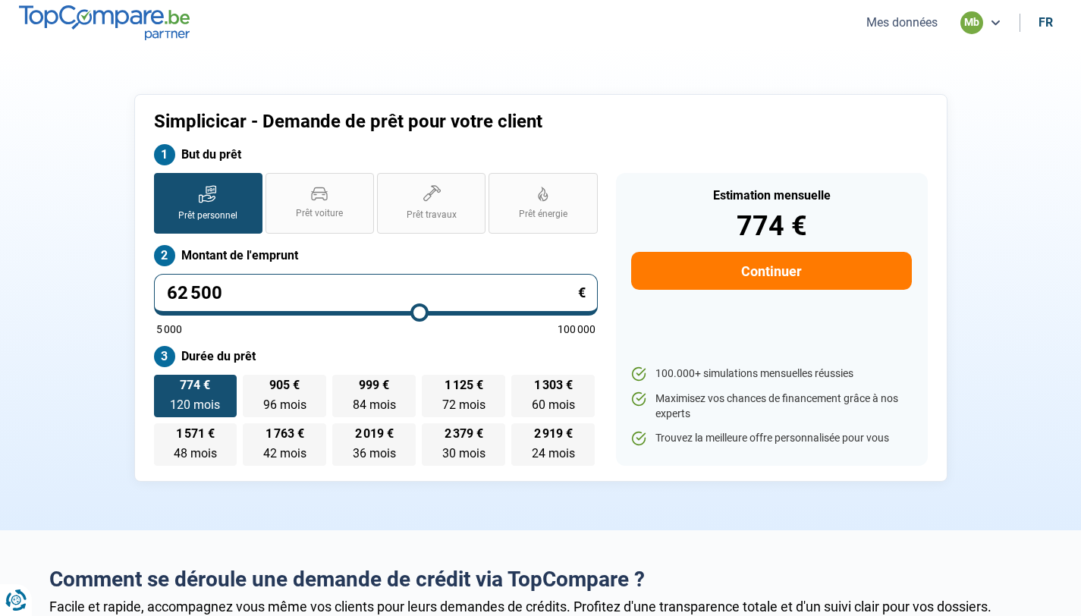
type input "59000"
type input "54 500"
type input "54500"
type input "49 750"
type input "49750"
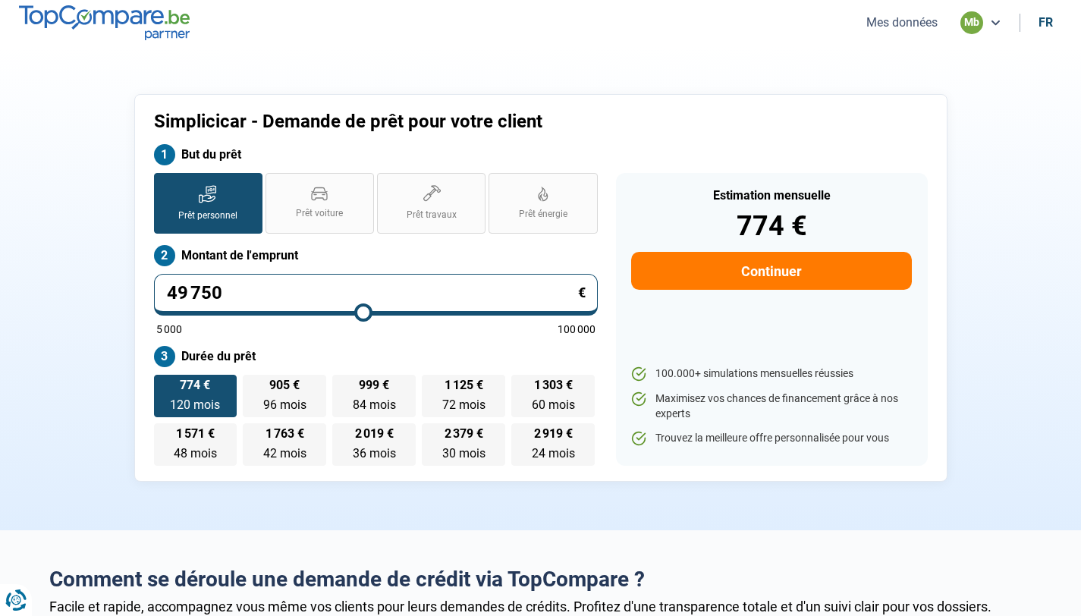
type input "46 000"
type input "46000"
type input "43 250"
type input "43250"
type input "41 000"
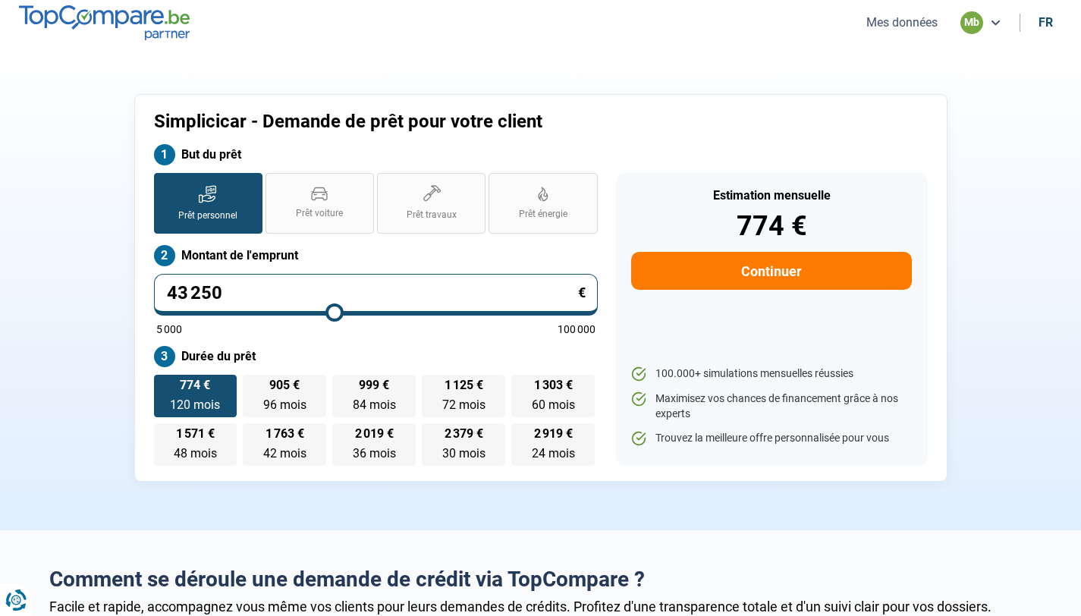
type input "41000"
type input "39 250"
type input "39250"
type input "37 500"
type input "37500"
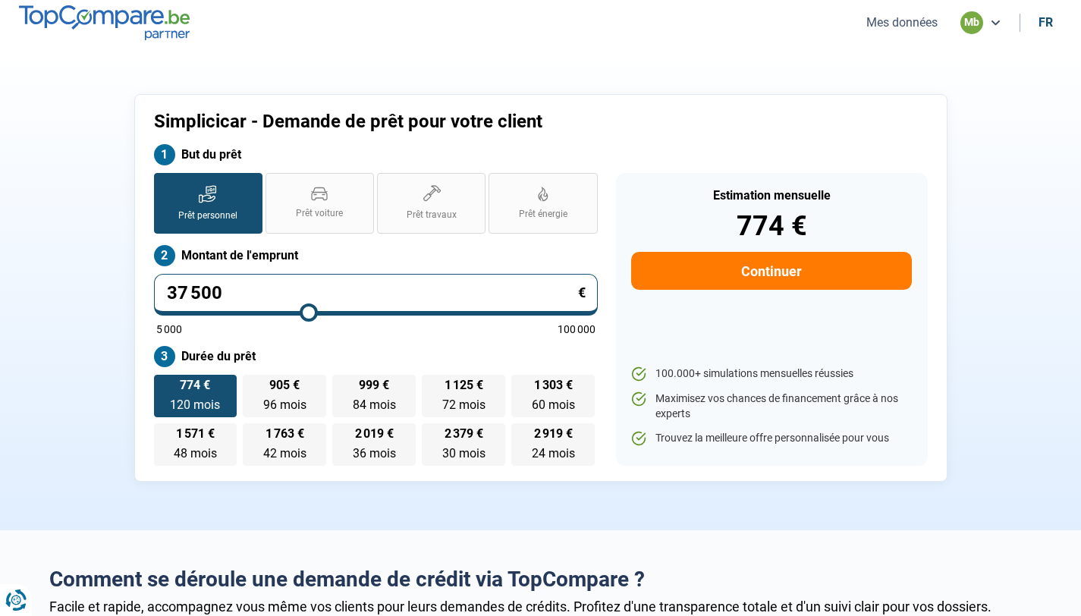
type input "36 000"
type input "36000"
type input "34 500"
type input "34500"
type input "33 000"
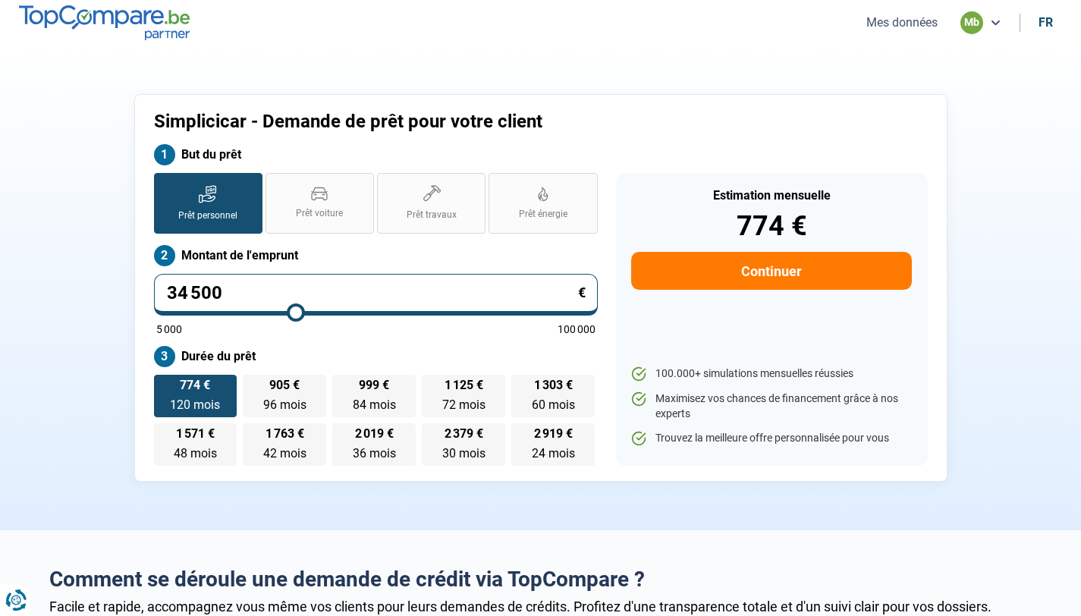
type input "33000"
type input "32 000"
type input "32000"
type input "31 000"
type input "31000"
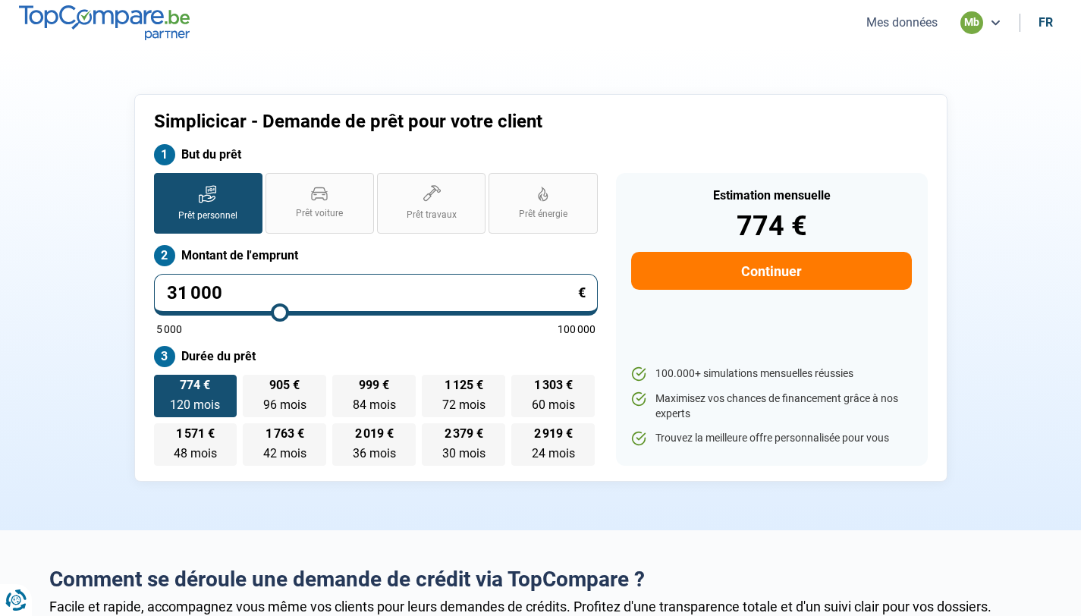
type input "30 500"
type input "30500"
type input "30 000"
type input "30000"
type input "29 250"
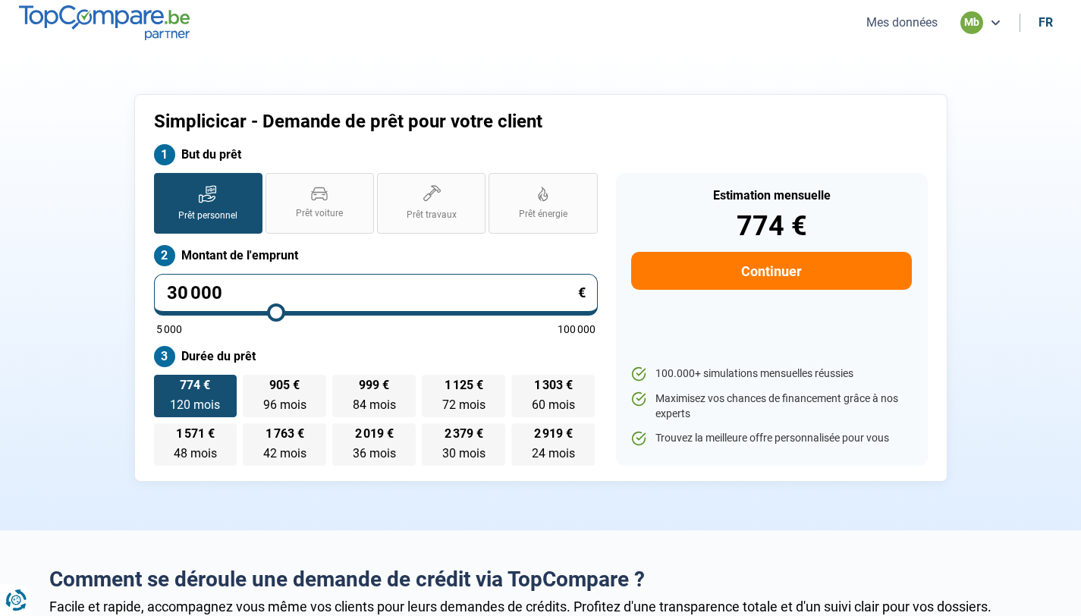
type input "29250"
type input "28 750"
type input "28750"
type input "28 000"
type input "28000"
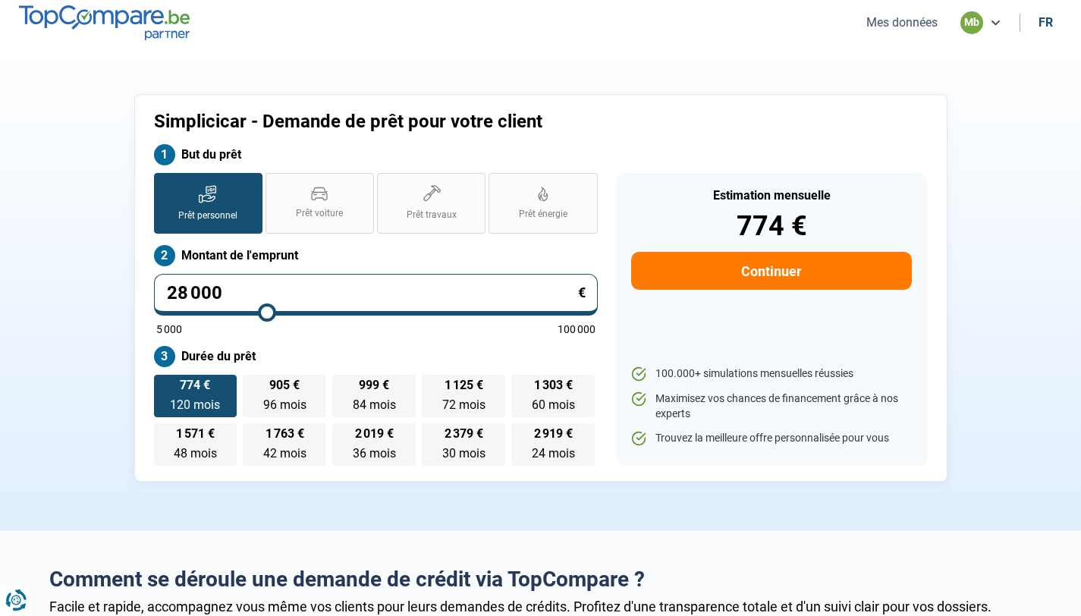
type input "27 250"
type input "27250"
type input "26 250"
type input "26250"
type input "25 250"
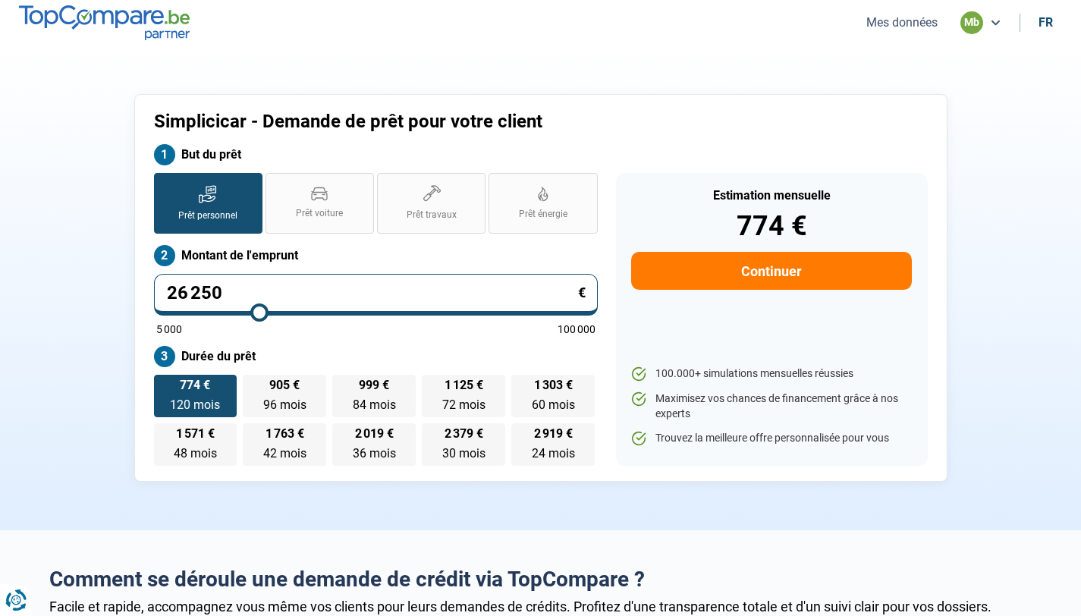
type input "25250"
type input "24 500"
type input "24500"
type input "23 750"
type input "23750"
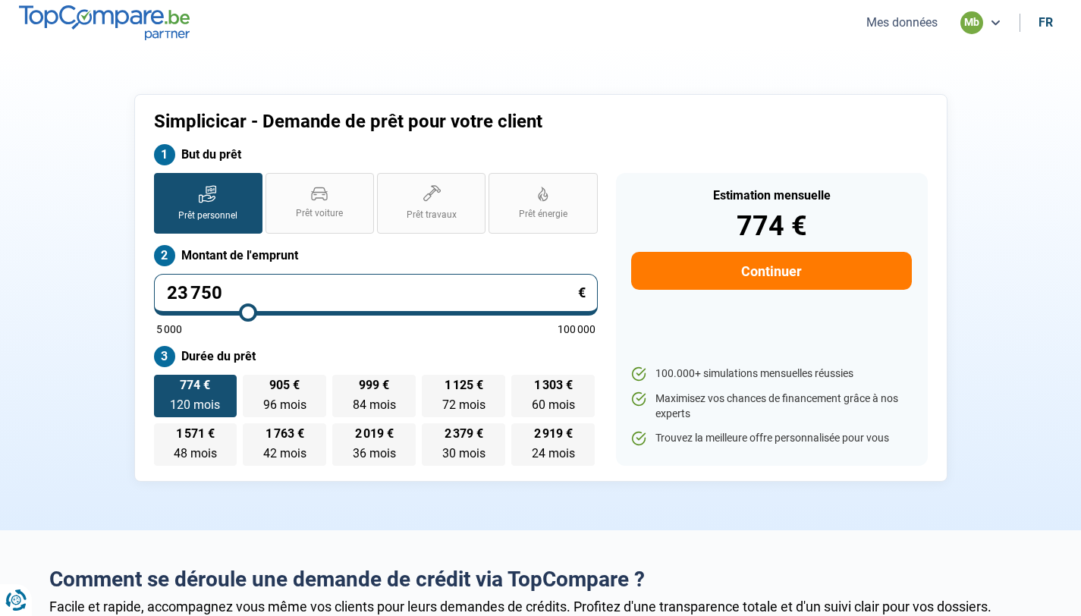
type input "23 250"
type input "23250"
type input "22 750"
type input "22750"
type input "22 500"
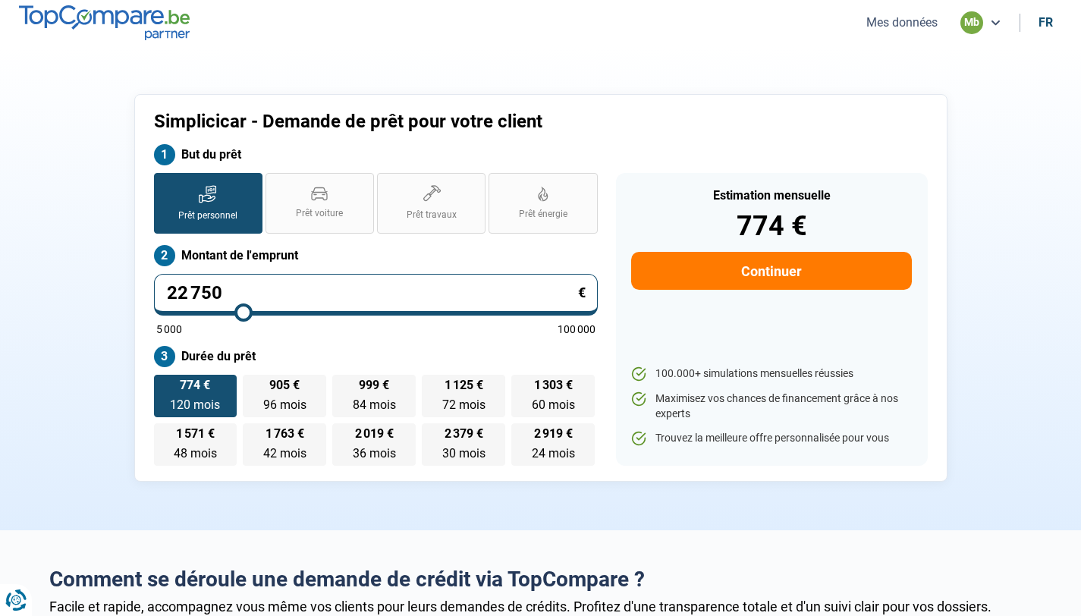
type input "22500"
type input "22 250"
type input "22250"
type input "22 000"
type input "22000"
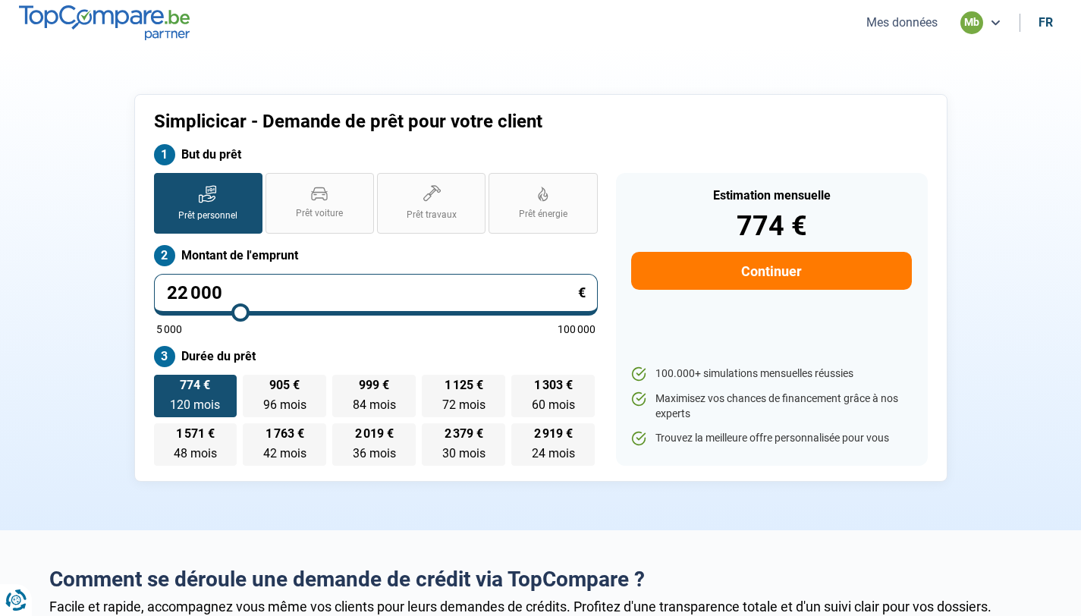
type input "21 750"
type input "21750"
type input "21 500"
type input "21500"
type input "21 250"
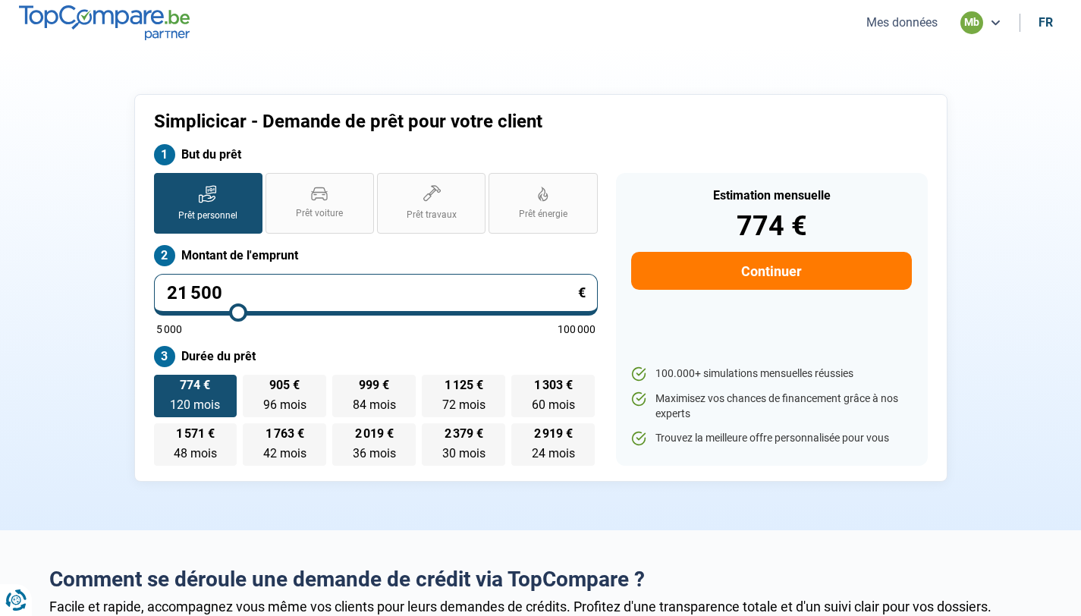
type input "21250"
type input "21 000"
type input "21000"
type input "20 750"
type input "20750"
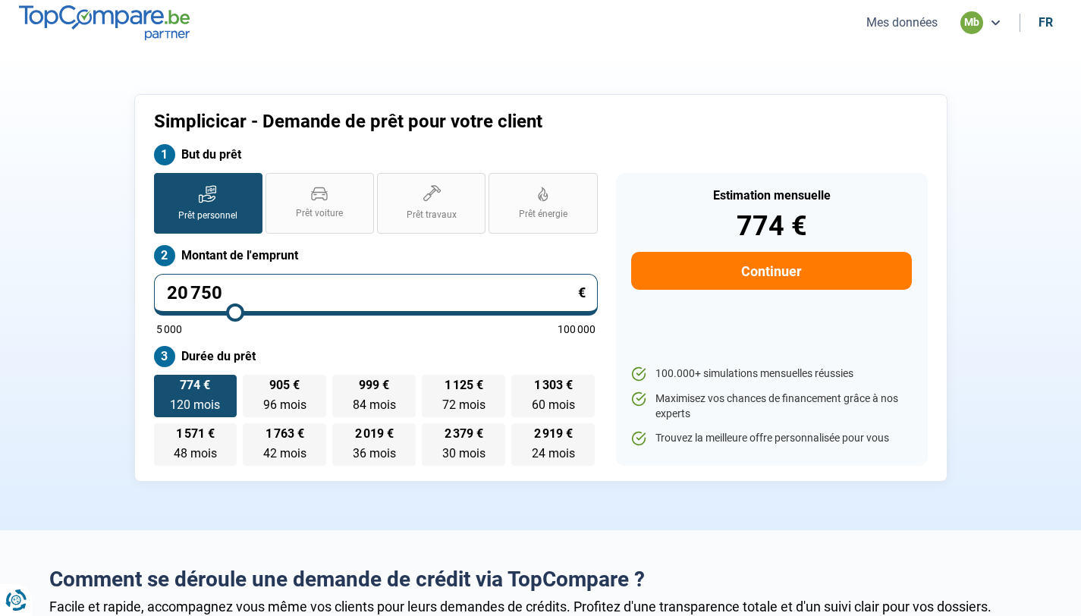
type input "21 000"
type input "21000"
type input "21 250"
type input "21250"
type input "21 500"
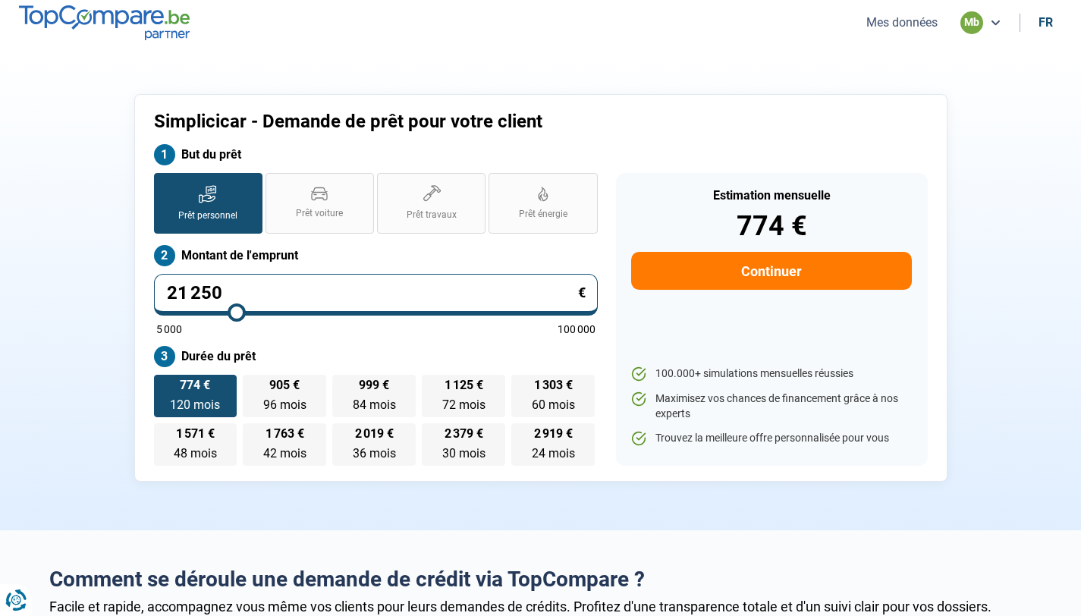
type input "21500"
type input "21 750"
type input "21750"
type input "22 000"
type input "22000"
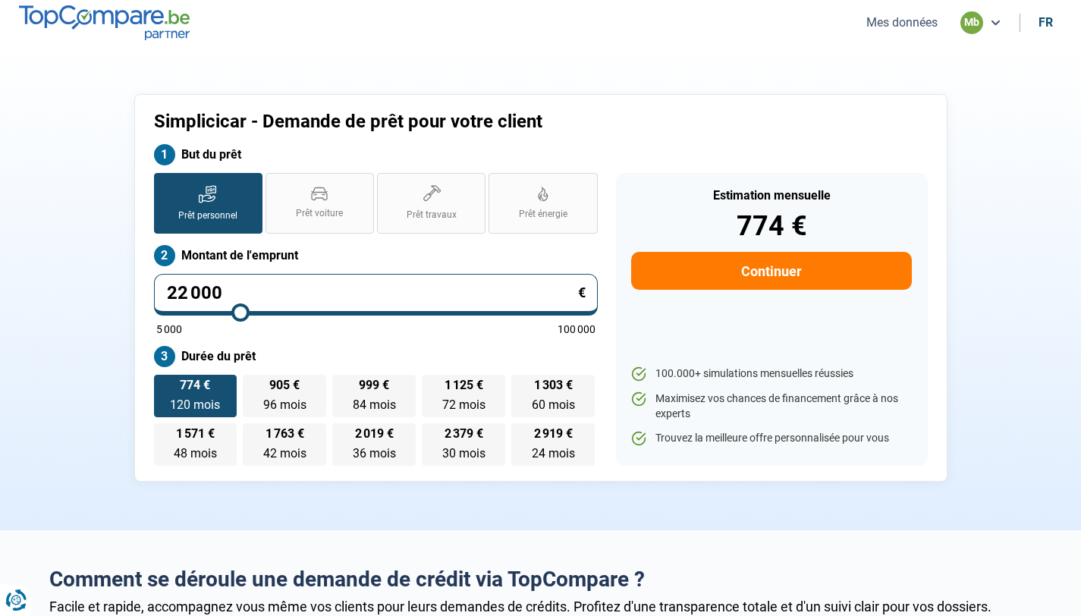
type input "22 250"
type input "22250"
type input "22 500"
type input "22500"
type input "22 750"
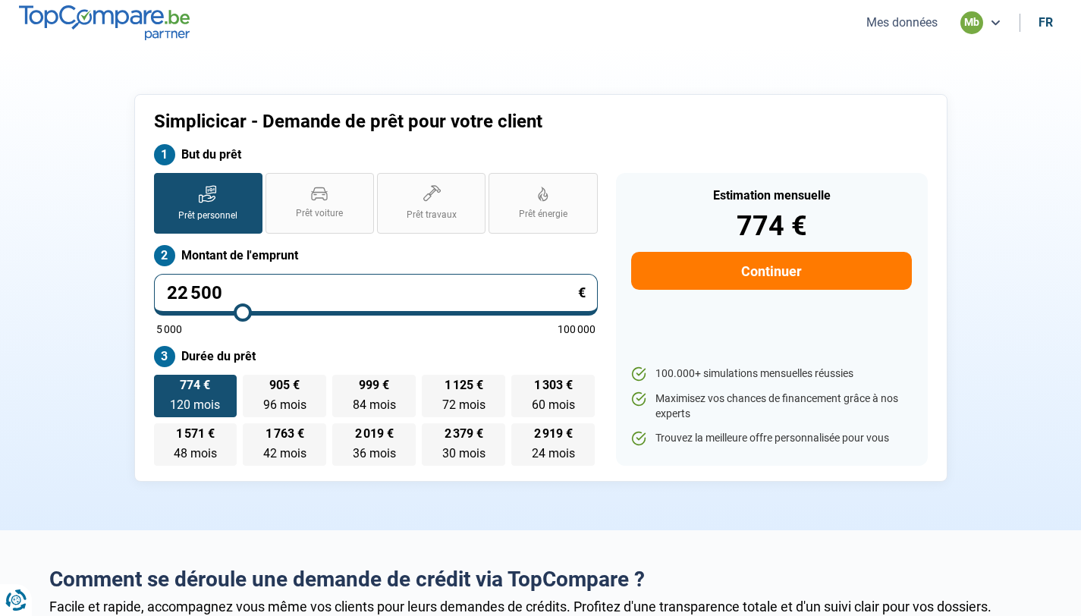
type input "22750"
type input "23 000"
type input "23000"
type input "23 250"
type input "23250"
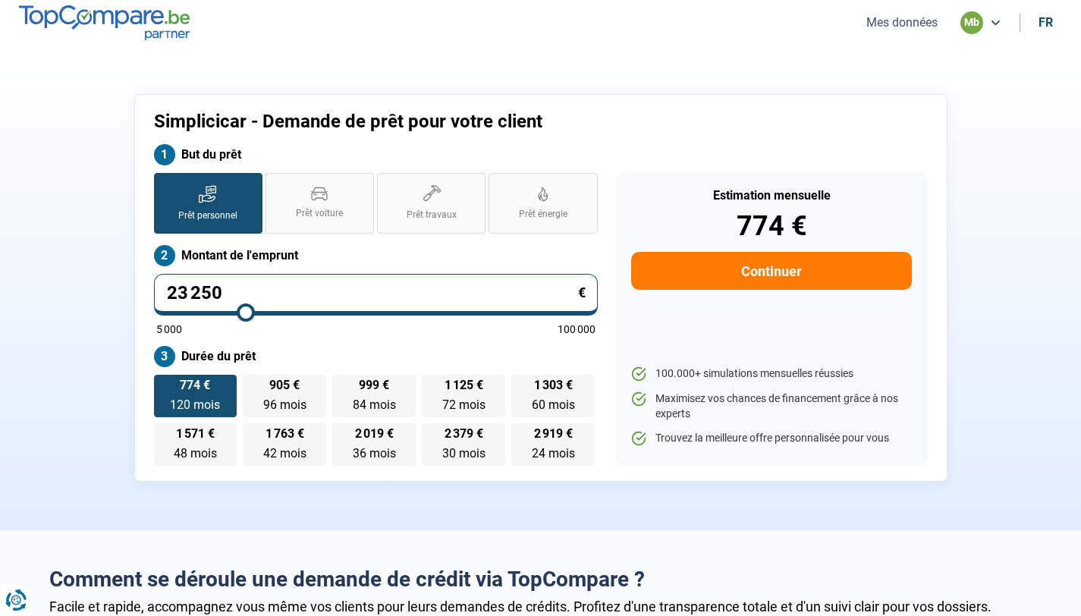
type input "23 500"
type input "23500"
type input "23 750"
type input "23750"
type input "24 000"
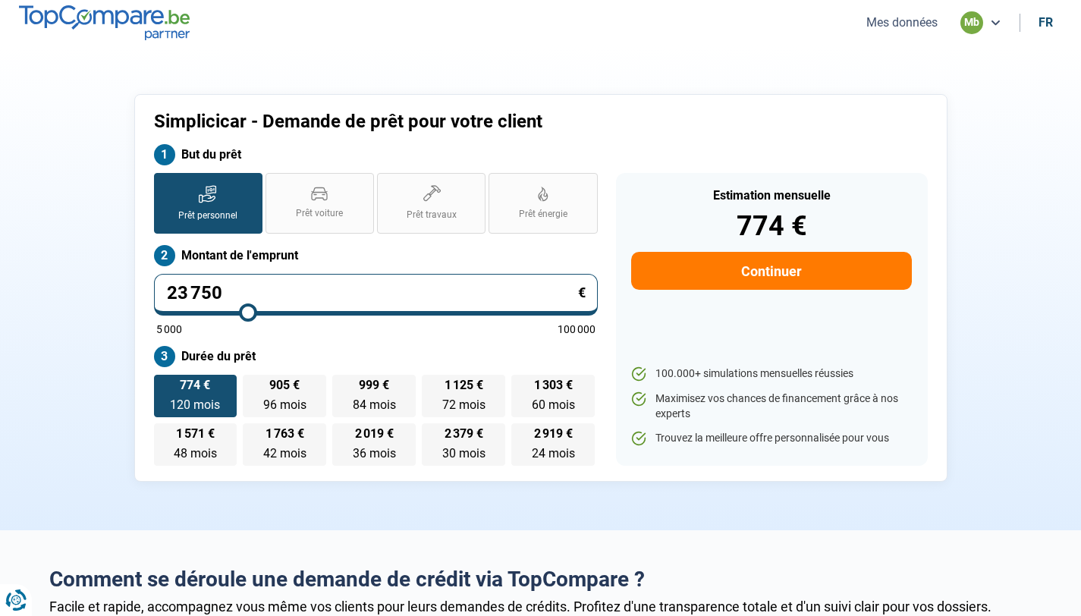
type input "24000"
type input "24 250"
type input "24250"
type input "24 500"
type input "24500"
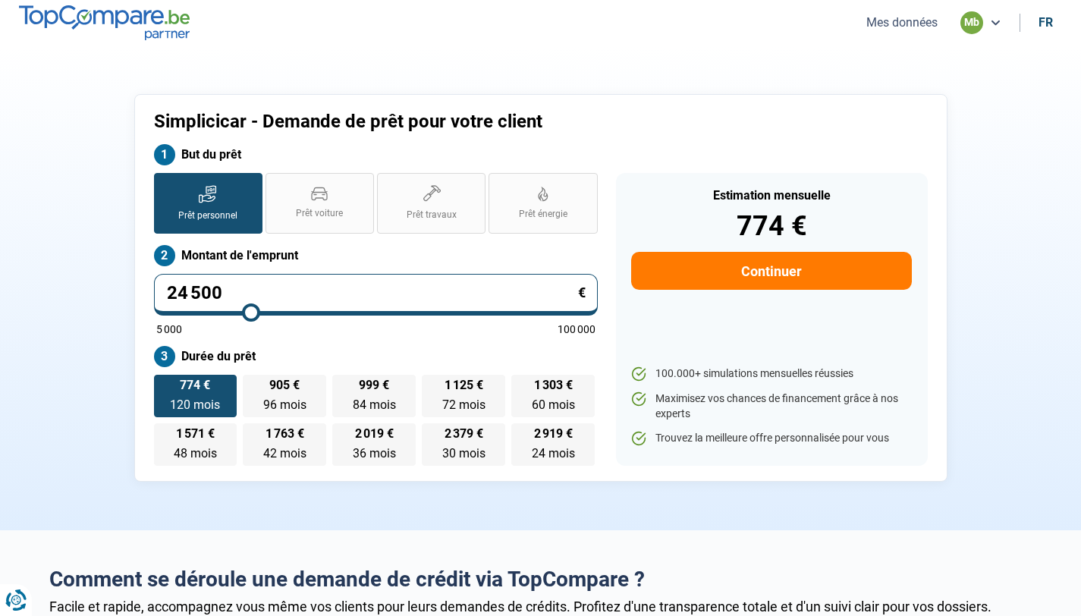
type input "24 750"
type input "24750"
type input "25 000"
type input "25000"
type input "25 250"
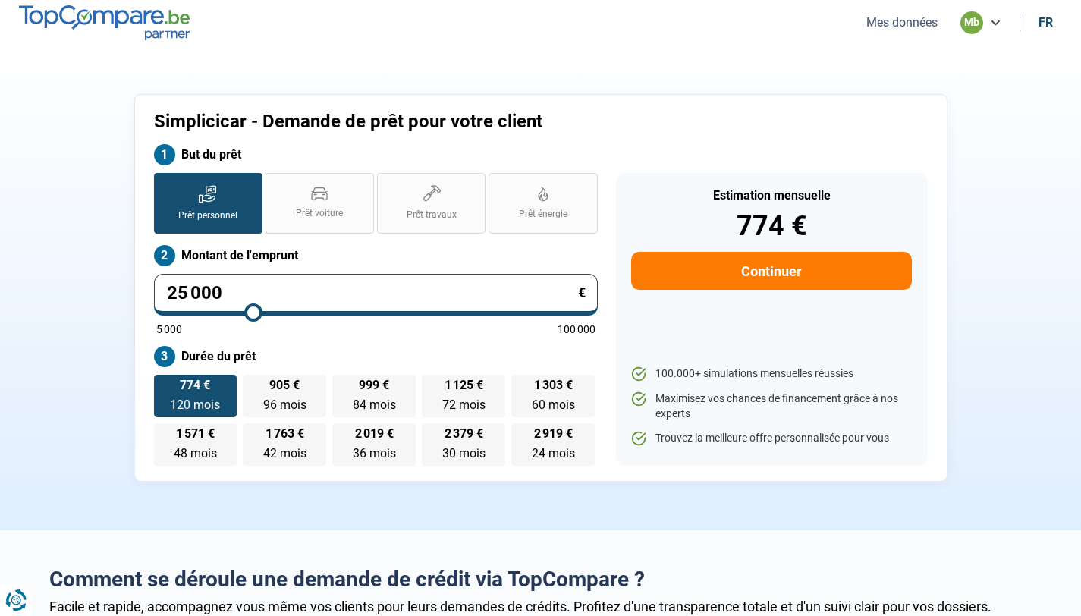
type input "25250"
type input "25 500"
type input "25500"
type input "25 750"
type input "25750"
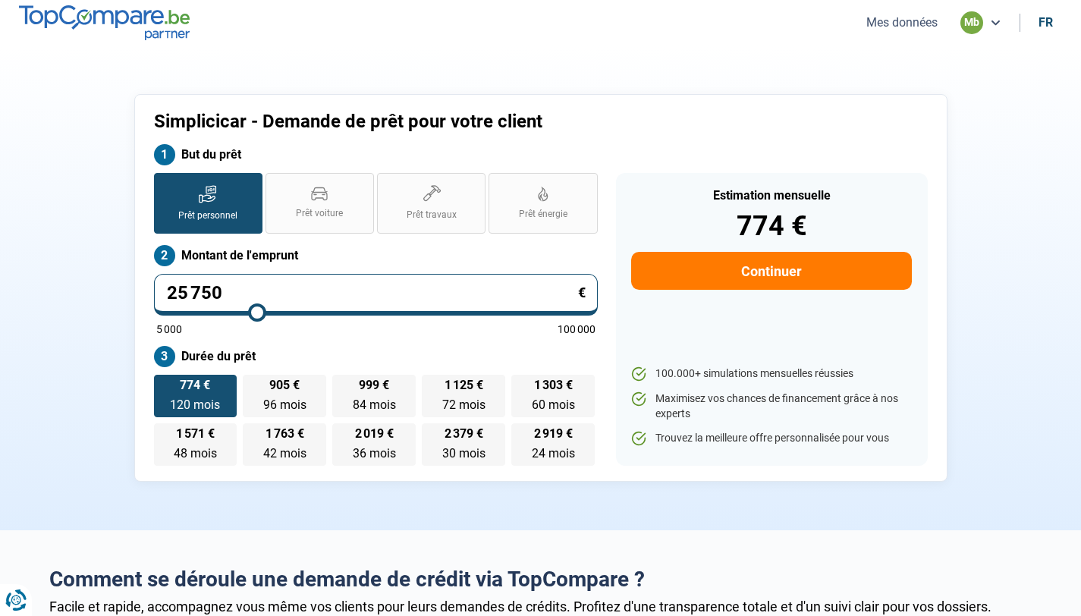
type input "26 000"
type input "26000"
type input "26 250"
type input "26250"
type input "26 500"
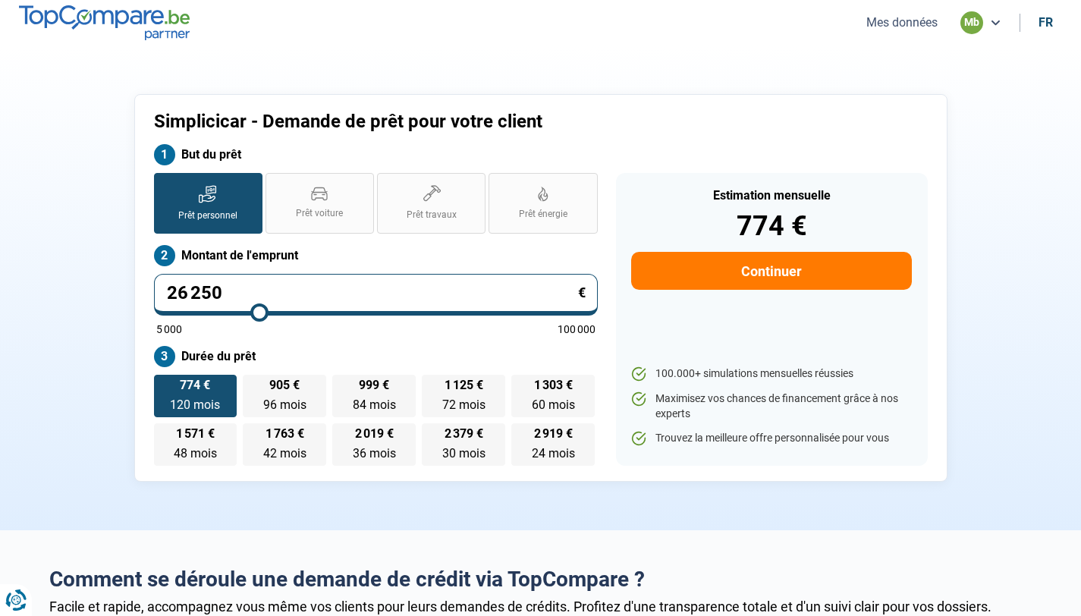
type input "26500"
type input "26 750"
drag, startPoint x: 429, startPoint y: 312, endPoint x: 261, endPoint y: 312, distance: 168.3
type input "26750"
click at [261, 312] on input "range" at bounding box center [375, 312] width 439 height 3
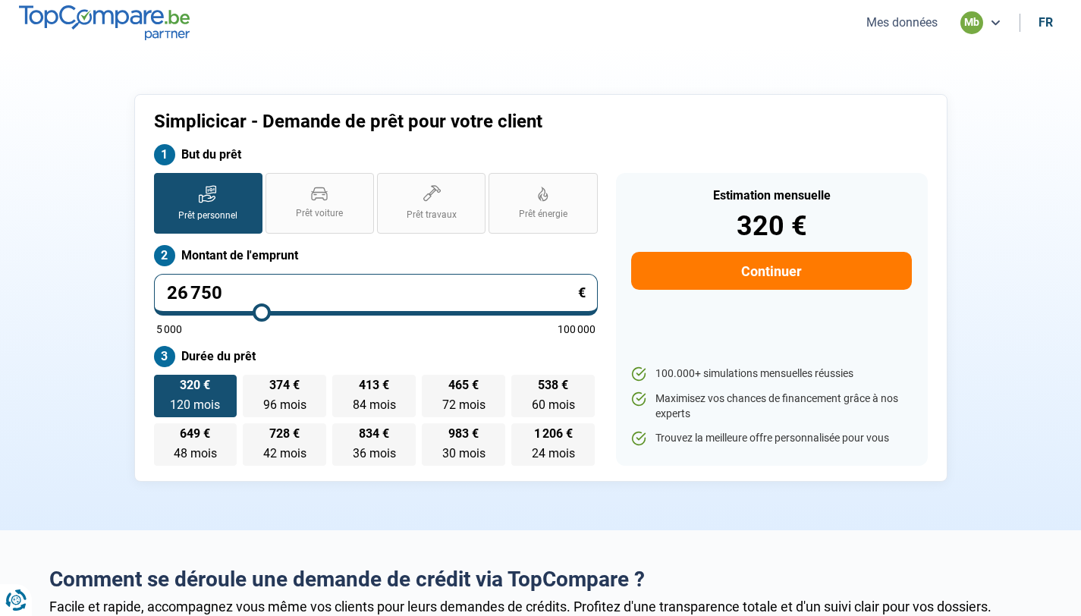
click at [240, 289] on input "26 750" at bounding box center [376, 295] width 444 height 42
type input "2 675"
type input "5000"
type input "267"
type input "5000"
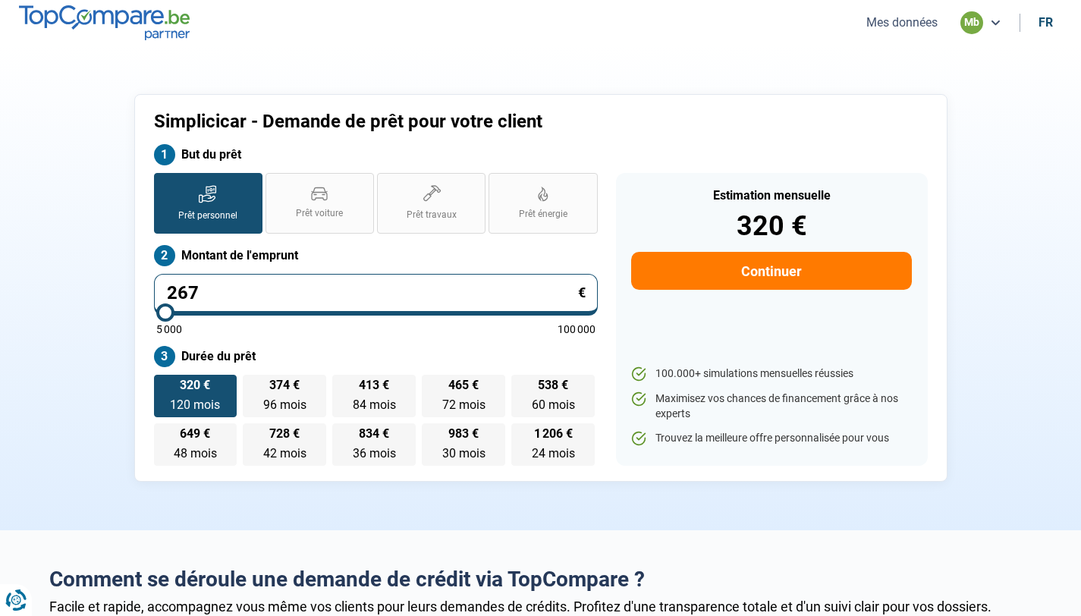
type input "26"
type input "5000"
type input "269"
type input "5000"
type input "2 699"
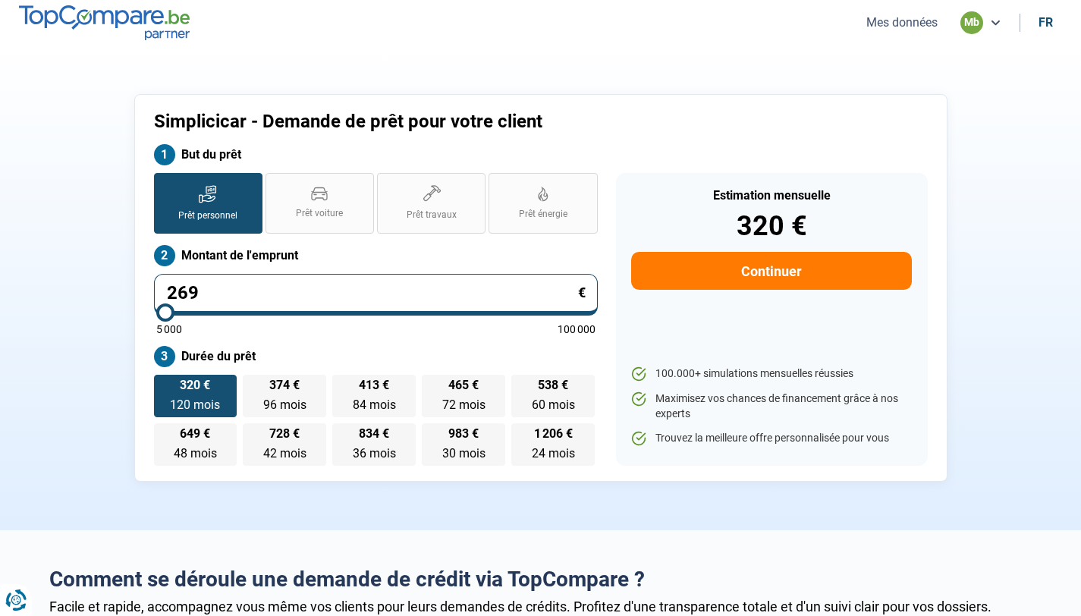
type input "5000"
type input "26 999"
type input "27000"
type input "26 999"
type input "27000"
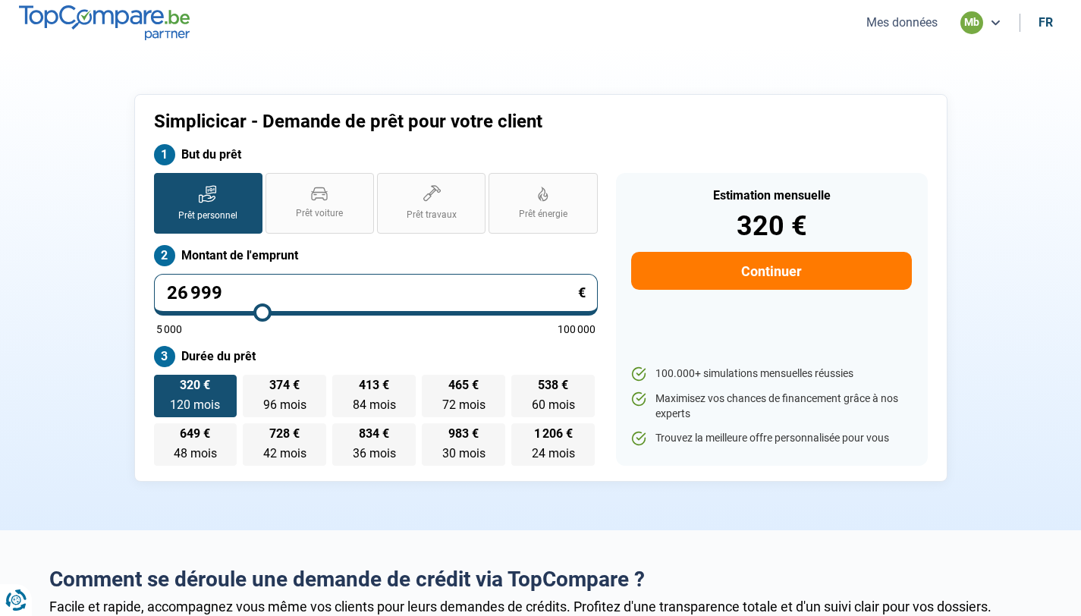
click at [373, 249] on label "Montant de l'emprunt" at bounding box center [376, 255] width 444 height 21
click at [298, 384] on span "377 €" at bounding box center [284, 385] width 30 height 12
click at [253, 384] on input "377 € 96 mois 96 mois" at bounding box center [248, 380] width 10 height 10
radio input "true"
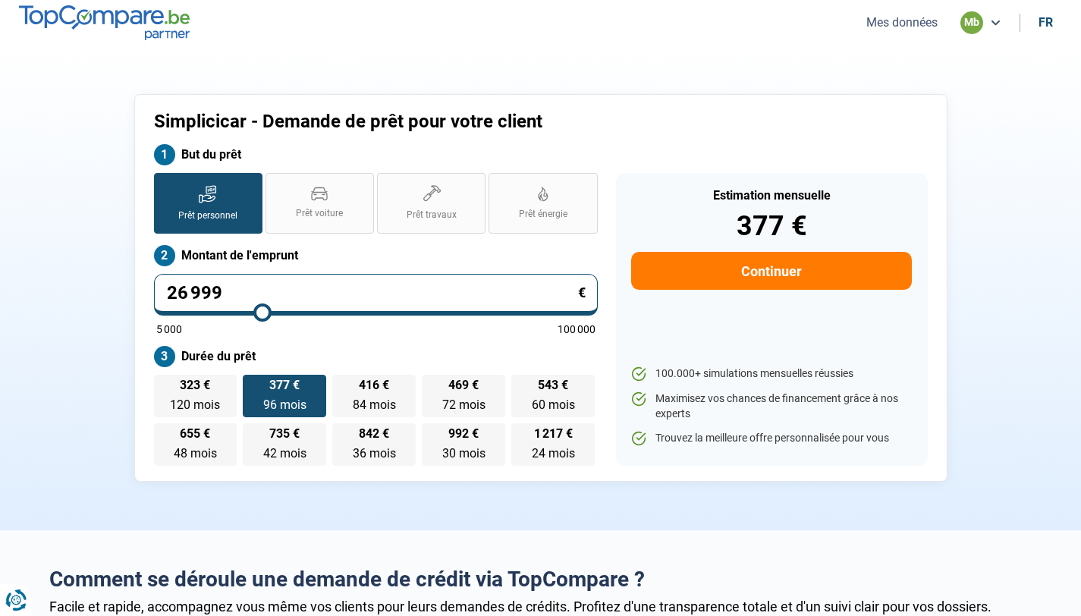
click at [736, 278] on button "Continuer" at bounding box center [771, 271] width 280 height 38
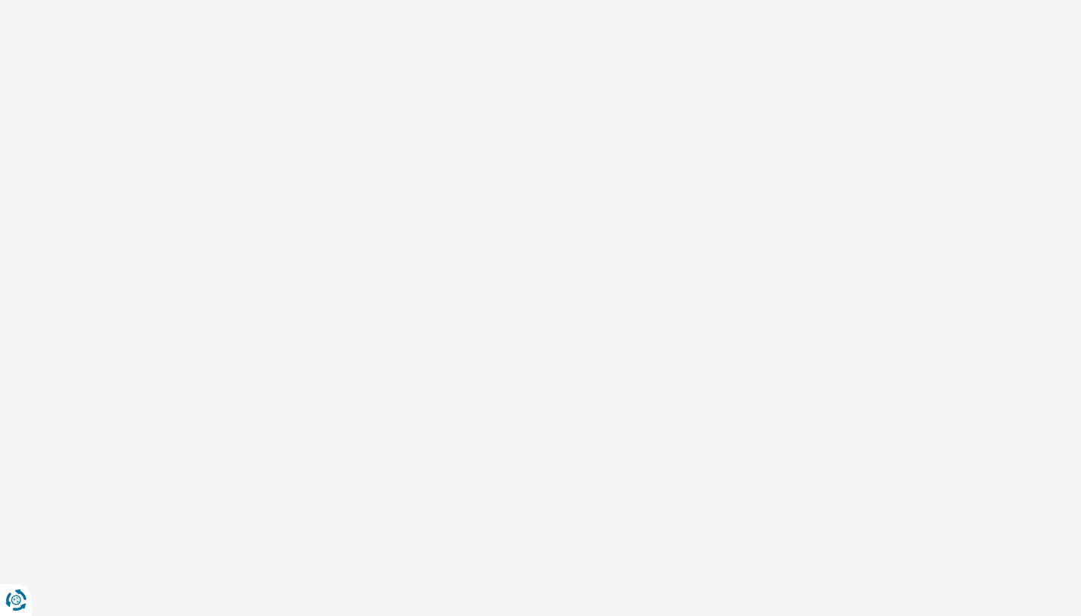
select select "32"
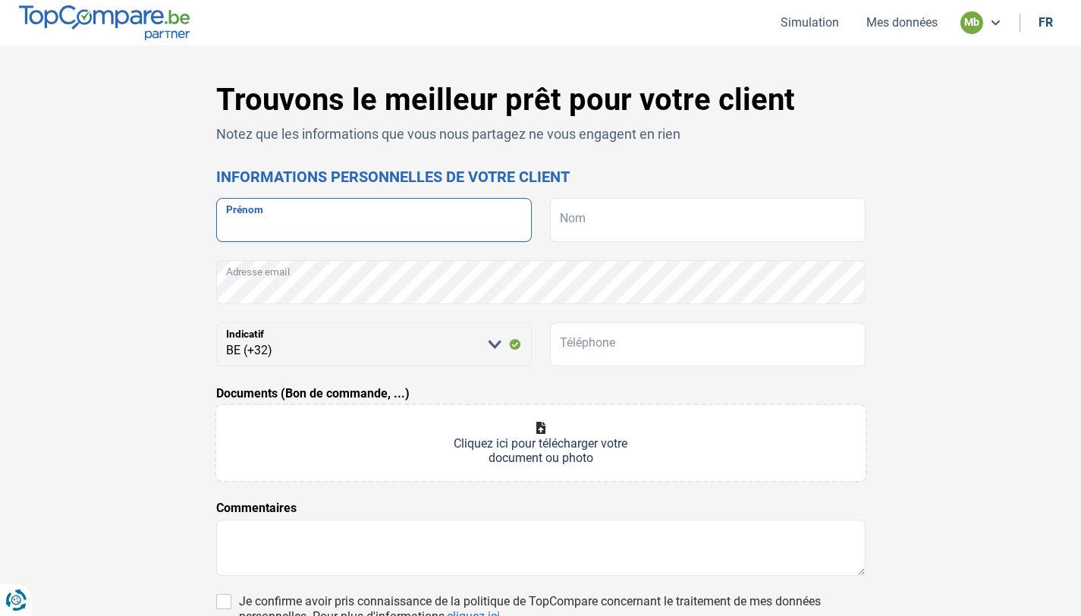
click at [422, 241] on input "Prénom" at bounding box center [373, 220] width 315 height 44
type input "F"
type input "Oceane"
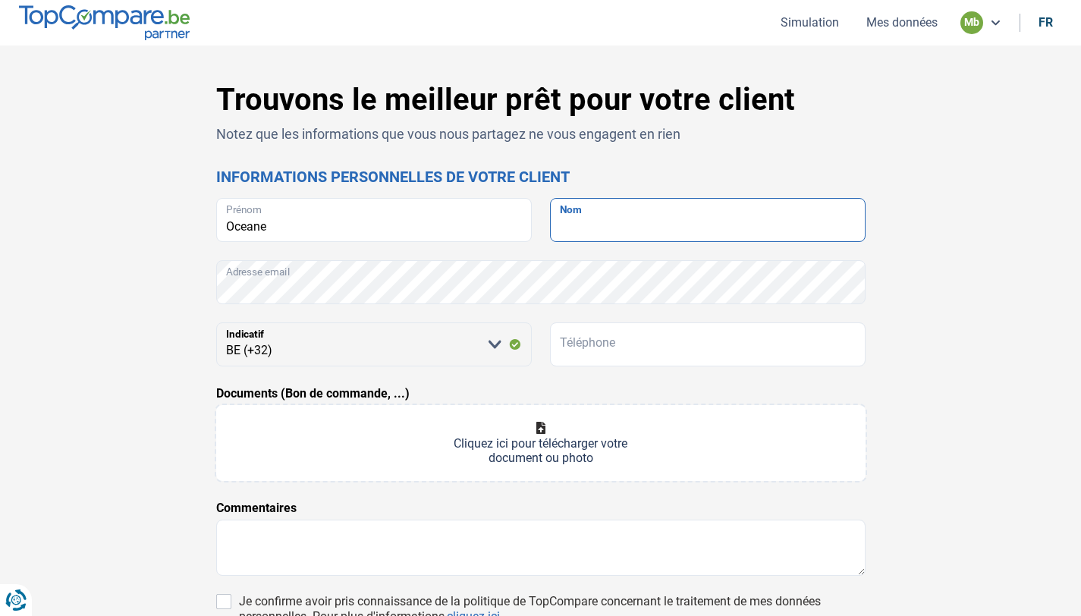
click at [686, 227] on input "Nom" at bounding box center [707, 220] width 315 height 44
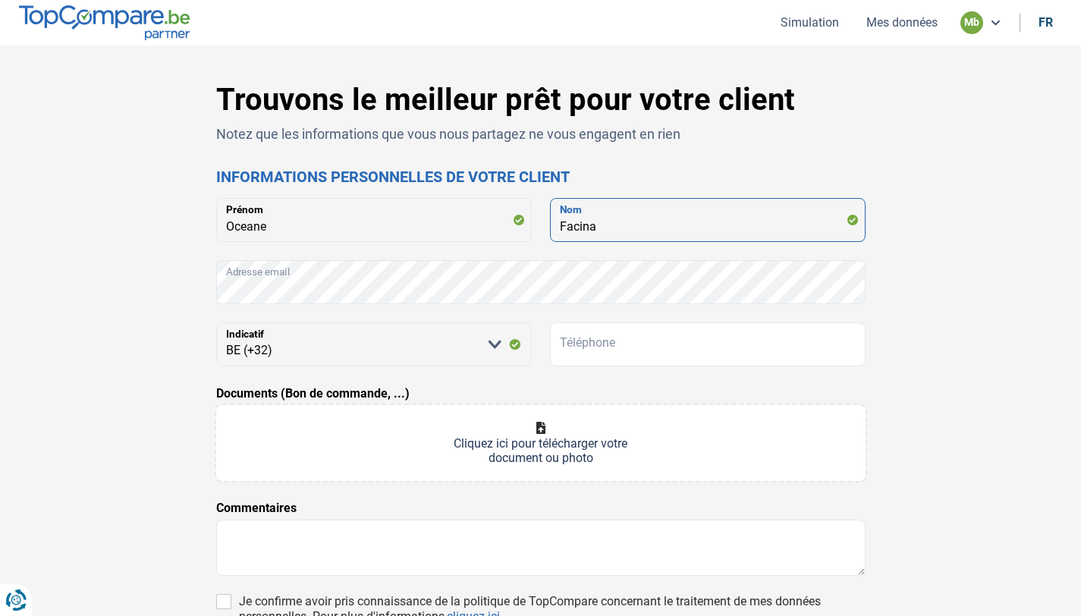
click at [578, 227] on input "Facina" at bounding box center [707, 220] width 315 height 44
type input "Farina"
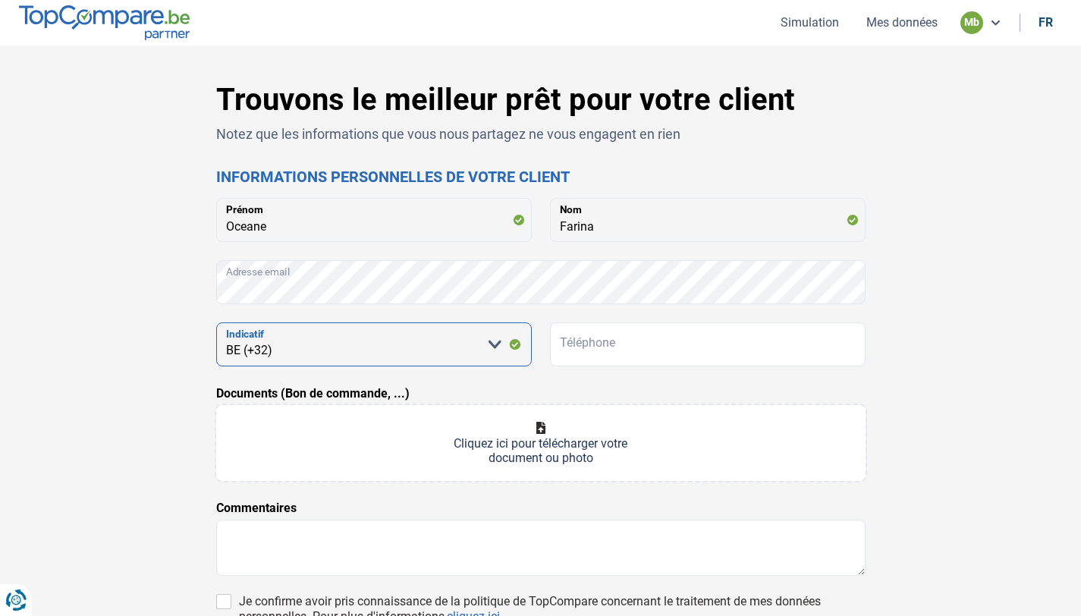
click at [432, 337] on select "Veuillez sélectionner une option BE (+32) LU (+352)" at bounding box center [373, 344] width 315 height 44
click at [216, 322] on select "Veuillez sélectionner une option BE (+32) LU (+352)" at bounding box center [373, 344] width 315 height 44
click at [395, 306] on form "Oceane Prénom Farina Nom Adresse email Veuillez sélectionner une option BE (+32…" at bounding box center [540, 445] width 649 height 494
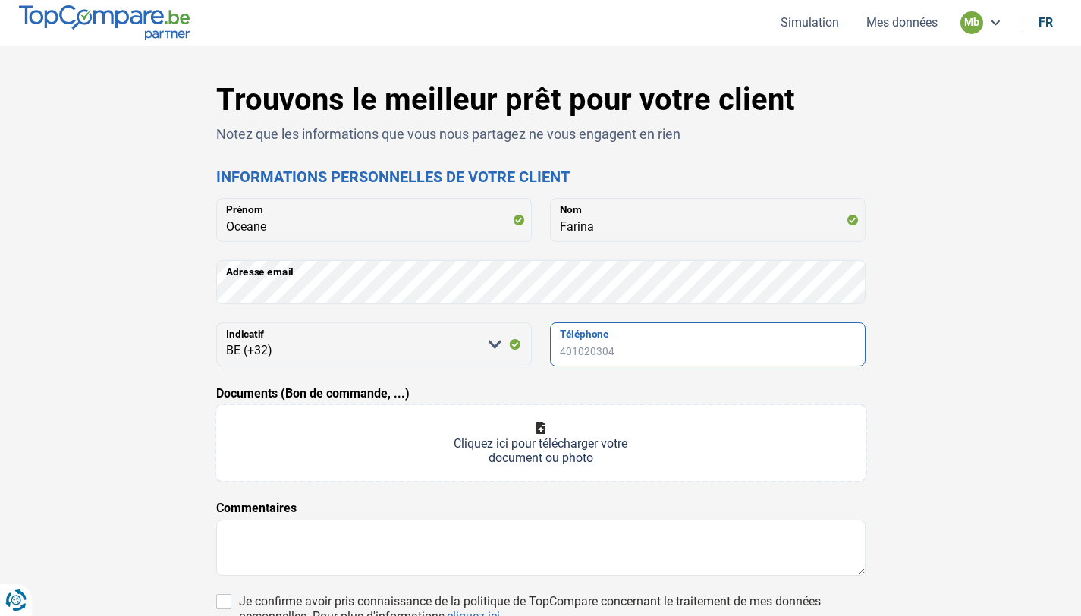
click at [642, 357] on input "Téléphone" at bounding box center [707, 344] width 315 height 44
type input "0497417207"
click at [665, 381] on form "Oceane Prénom Farina Nom Adresse email Veuillez sélectionner une option BE (+32…" at bounding box center [540, 445] width 649 height 494
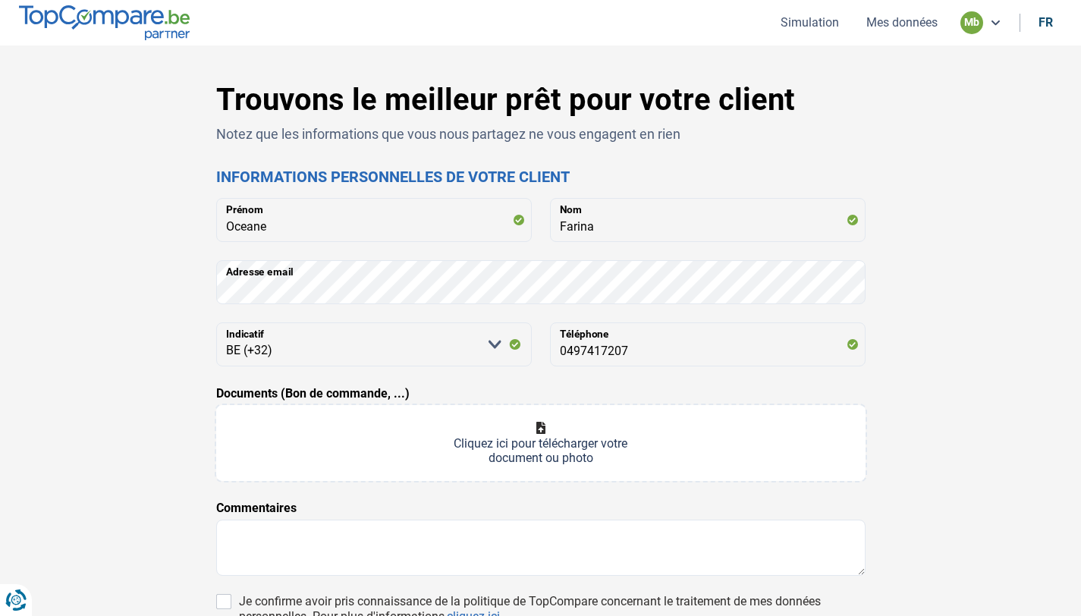
click at [555, 419] on input "Documents (Bon de commande, ...)" at bounding box center [540, 443] width 649 height 76
type input "C:\fakepath\Paiement indemnités Mai - Relevé officiel (MjAyNTE0MzIwMjUwNTE5MD…"
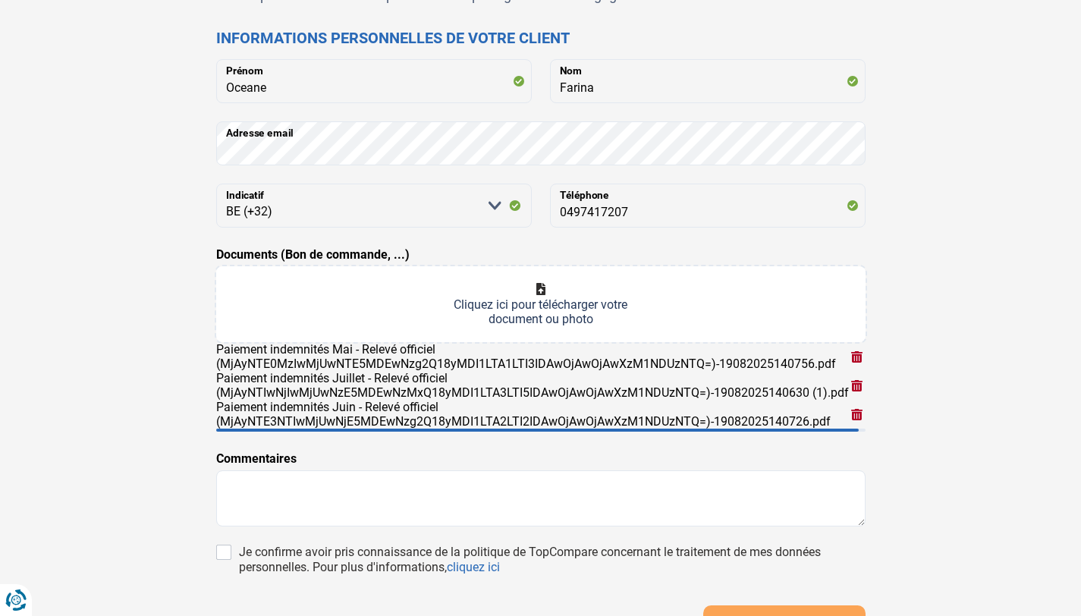
scroll to position [164, 0]
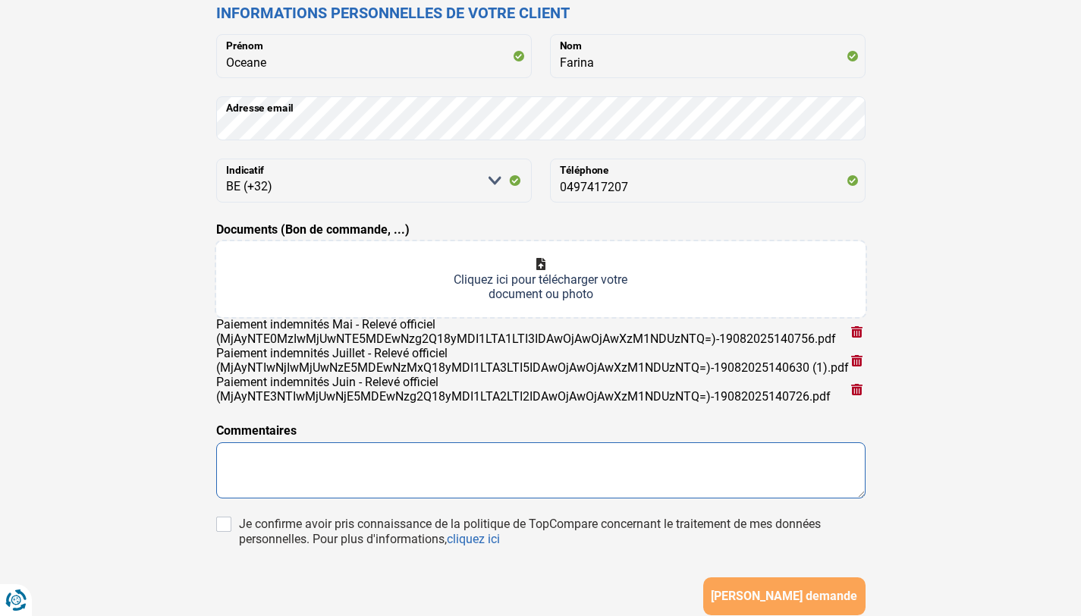
click at [585, 487] on textarea at bounding box center [540, 470] width 649 height 56
click at [588, 488] on textarea at bounding box center [540, 470] width 649 height 56
type textarea "B"
click at [588, 488] on textarea "Bonjour, madame Farina souhaiterait faire un pr^t" at bounding box center [540, 470] width 649 height 56
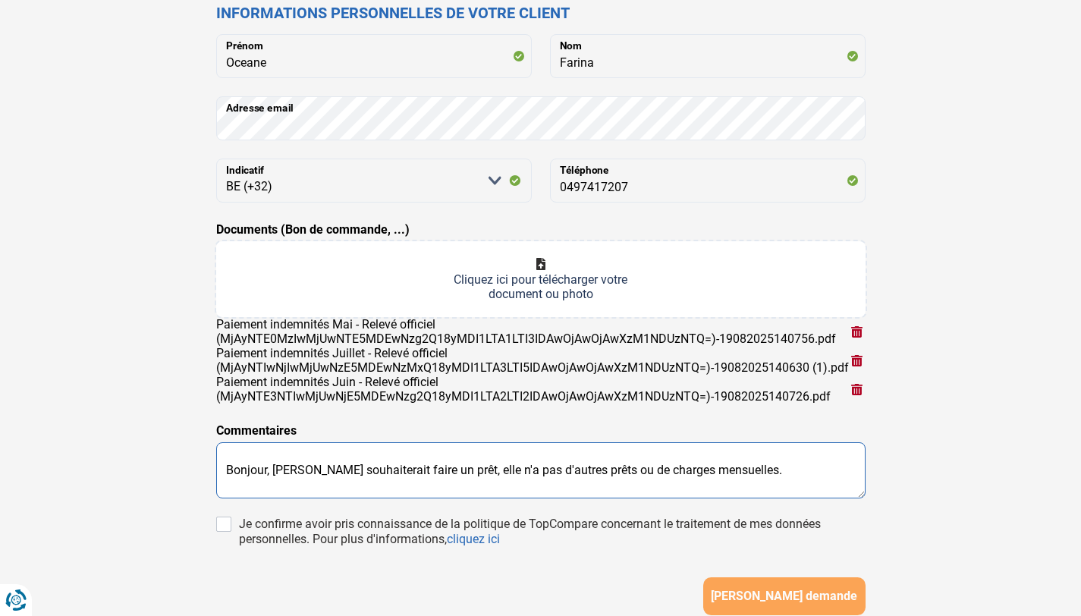
type textarea "Bonjour, madame Farina souhaiterait faire un prêt, elle n'a pas d'autres prêts …"
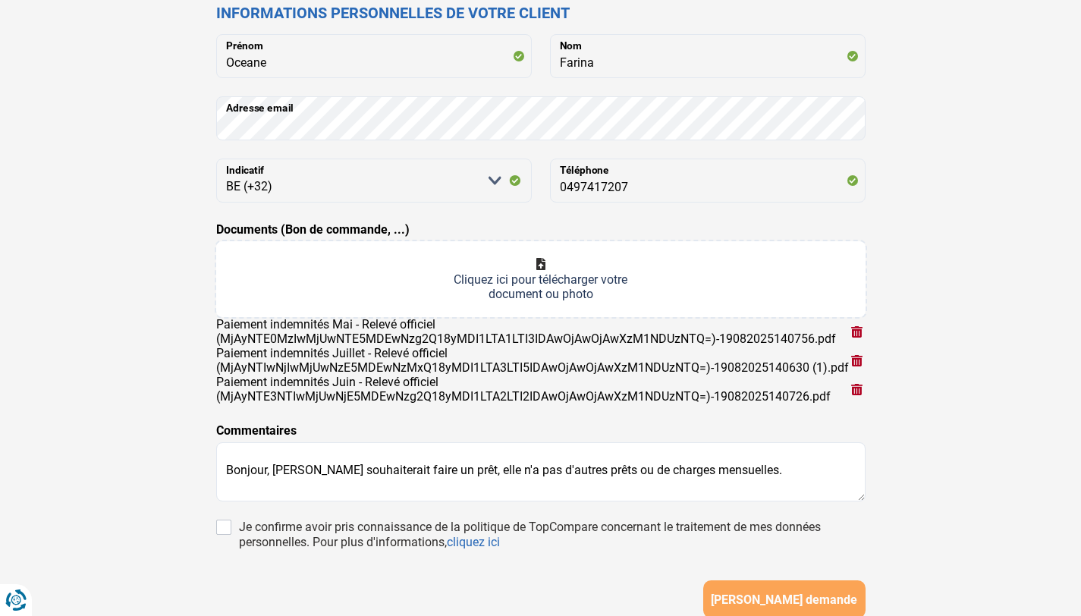
click at [435, 522] on div "Je confirme avoir pris connaissance de la politique de TopCompare concernant le…" at bounding box center [552, 534] width 626 height 30
click at [231, 522] on input "Je confirme avoir pris connaissance de la politique de TopCompare concernant le…" at bounding box center [223, 526] width 15 height 15
checkbox input "true"
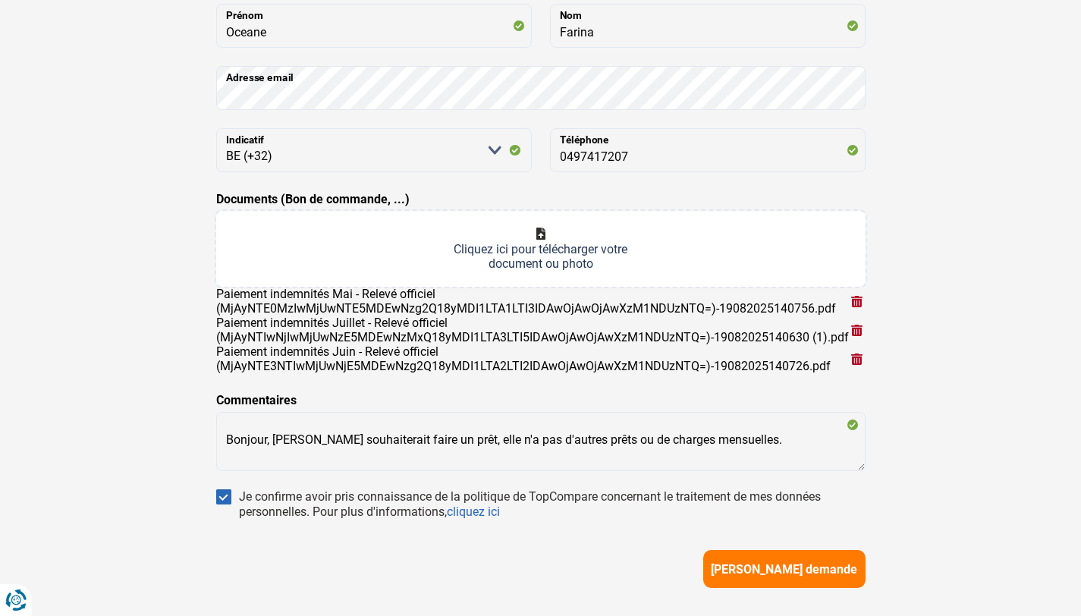
scroll to position [197, 0]
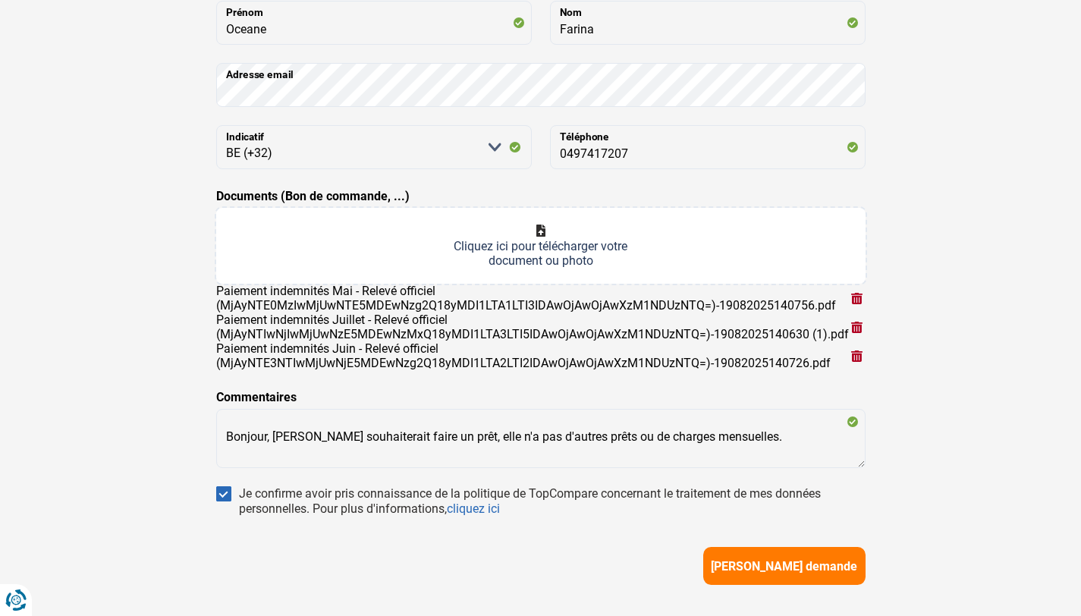
click at [755, 570] on span "Soumettre demande" at bounding box center [784, 566] width 146 height 14
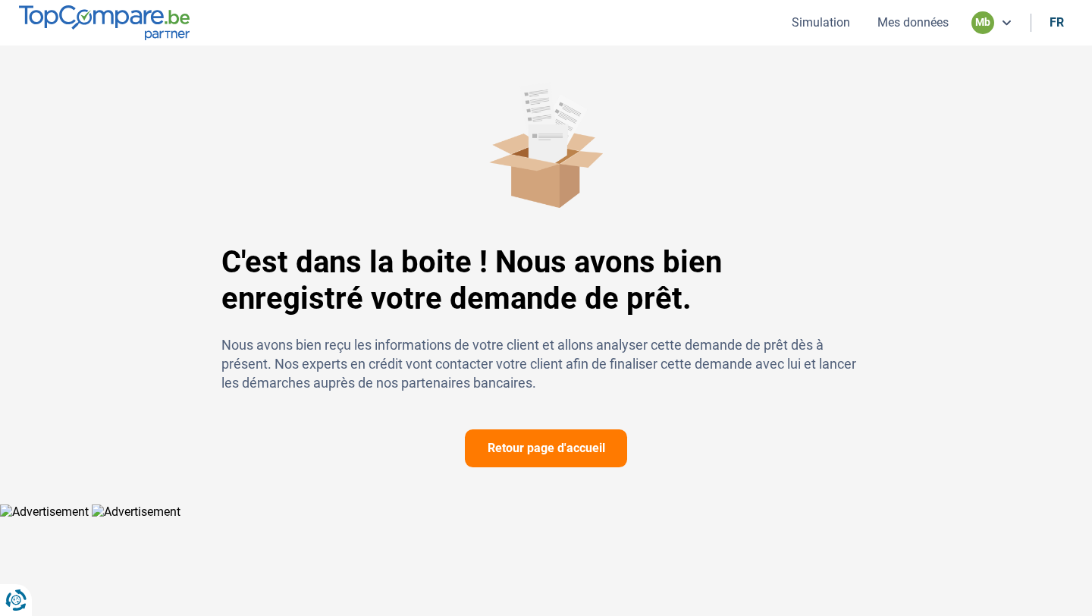
click at [585, 458] on button "Retour page d'accueil" at bounding box center [546, 448] width 162 height 38
